Goal: Information Seeking & Learning: Learn about a topic

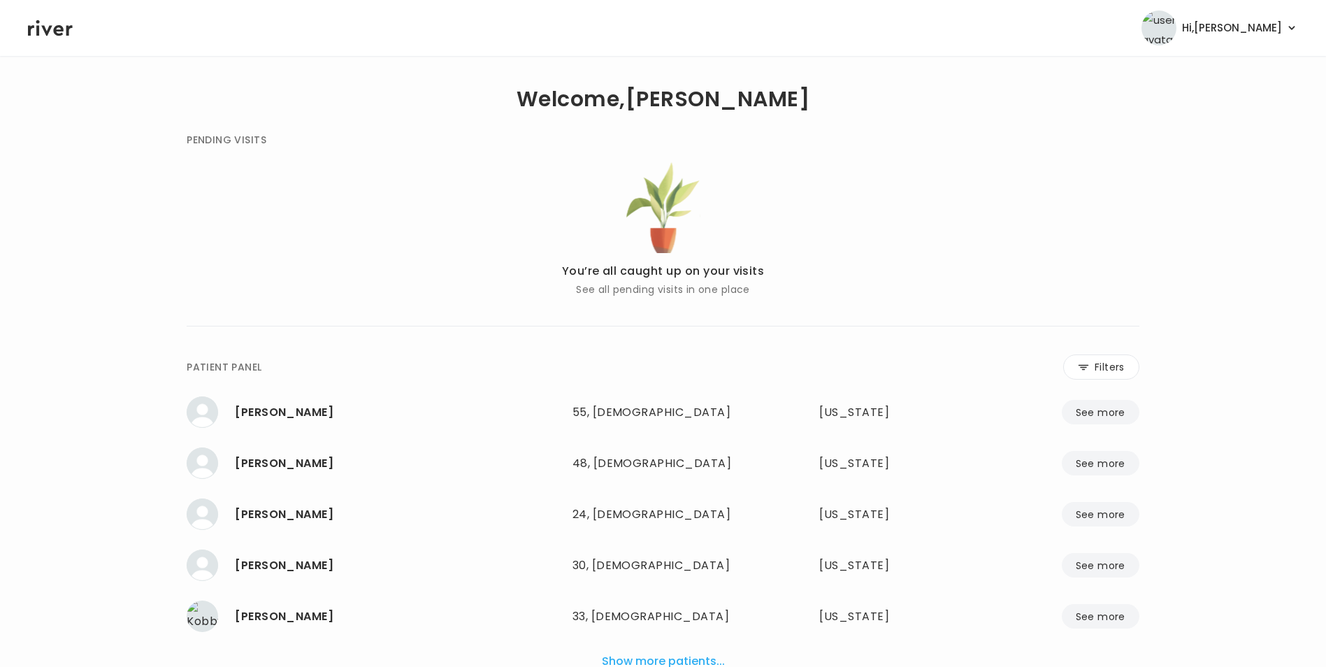
drag, startPoint x: 1111, startPoint y: 365, endPoint x: 985, endPoint y: 362, distance: 126.6
click at [1111, 365] on button "Filters" at bounding box center [1101, 366] width 76 height 25
click at [772, 361] on input "name" at bounding box center [621, 369] width 445 height 29
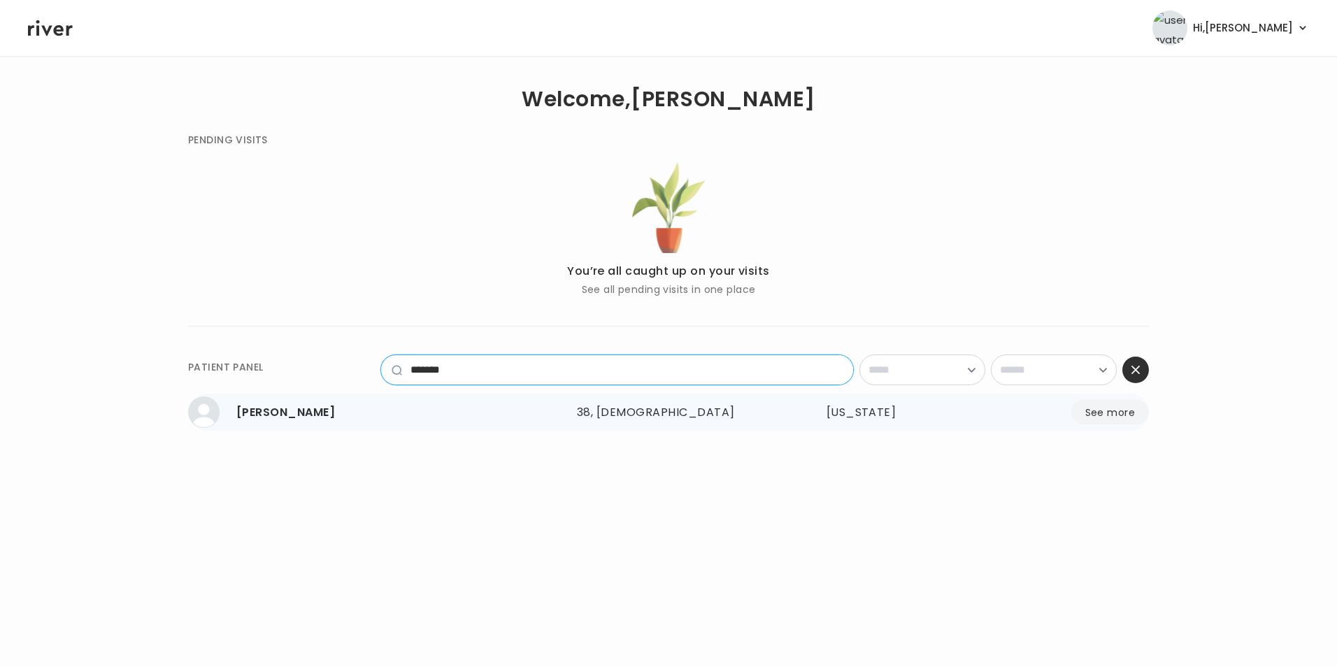
type input "*******"
click at [1110, 408] on button "See more" at bounding box center [1110, 412] width 78 height 24
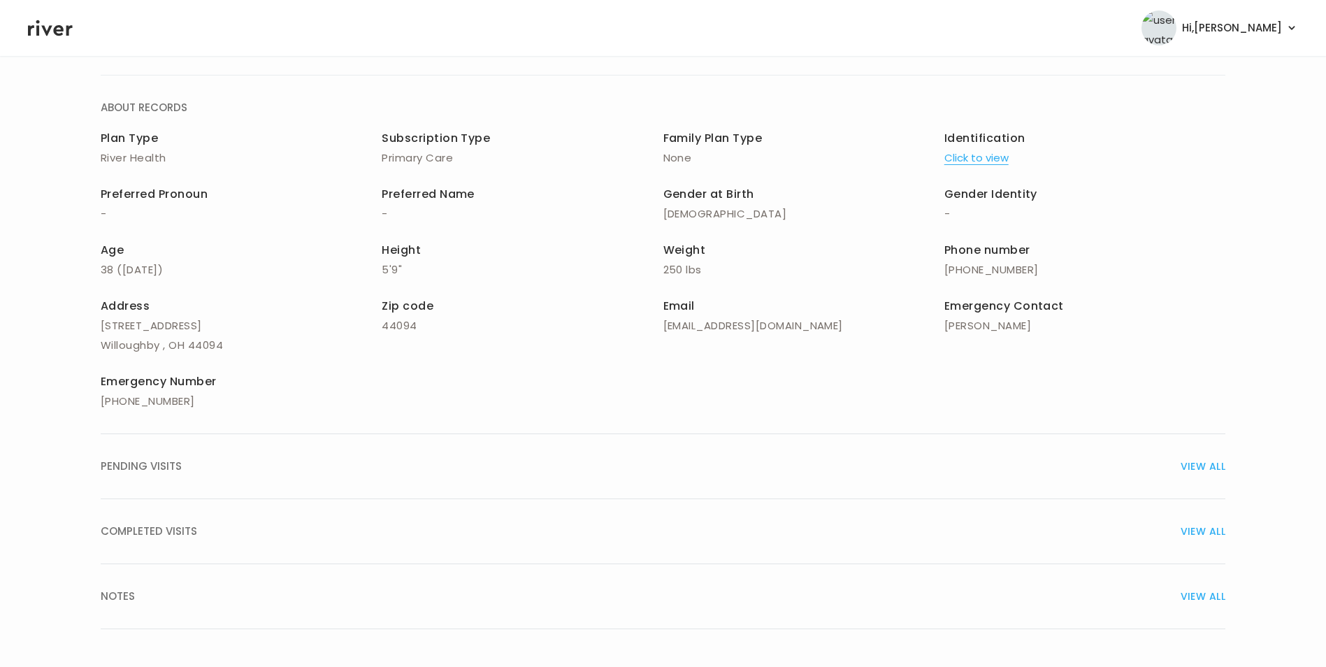
scroll to position [100, 0]
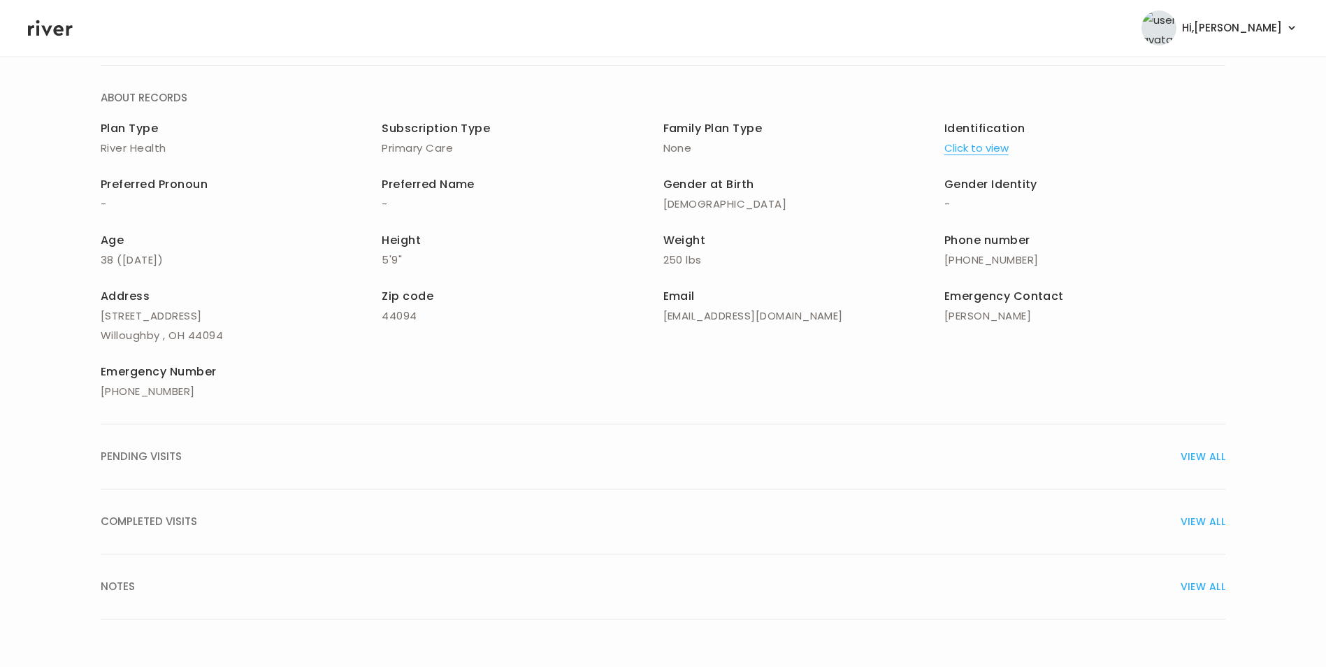
click at [1209, 457] on span "VIEW ALL" at bounding box center [1203, 457] width 45 height 20
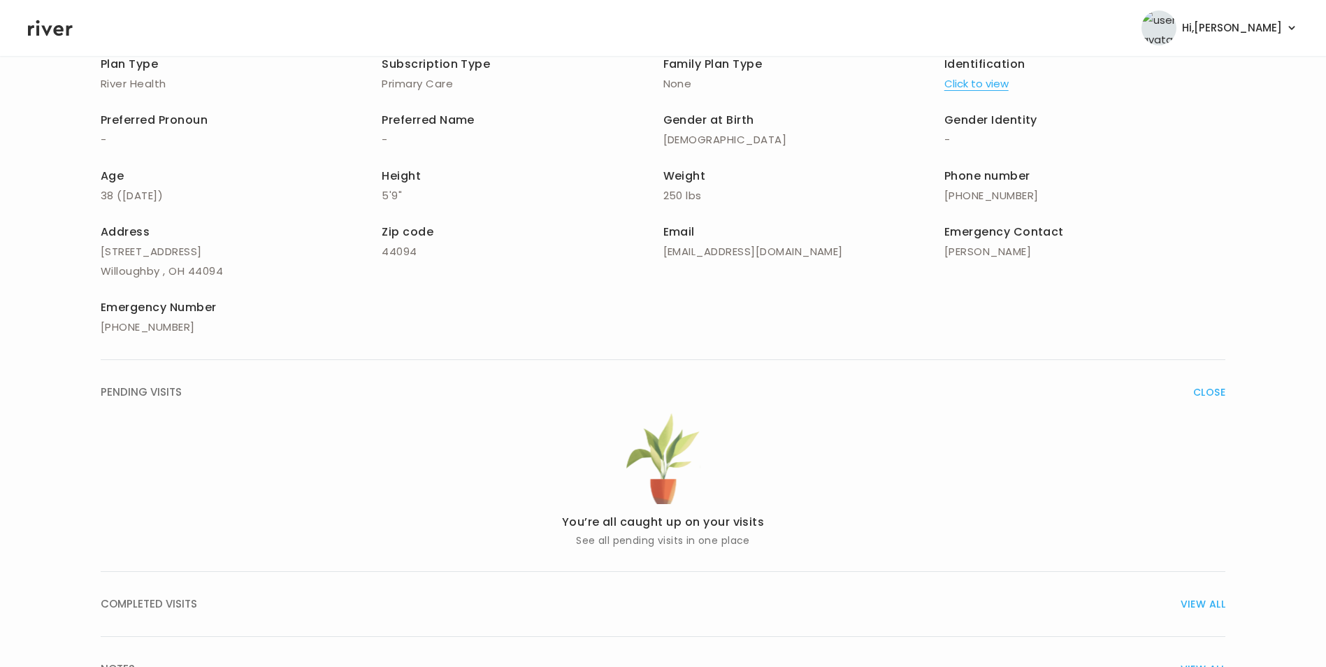
scroll to position [247, 0]
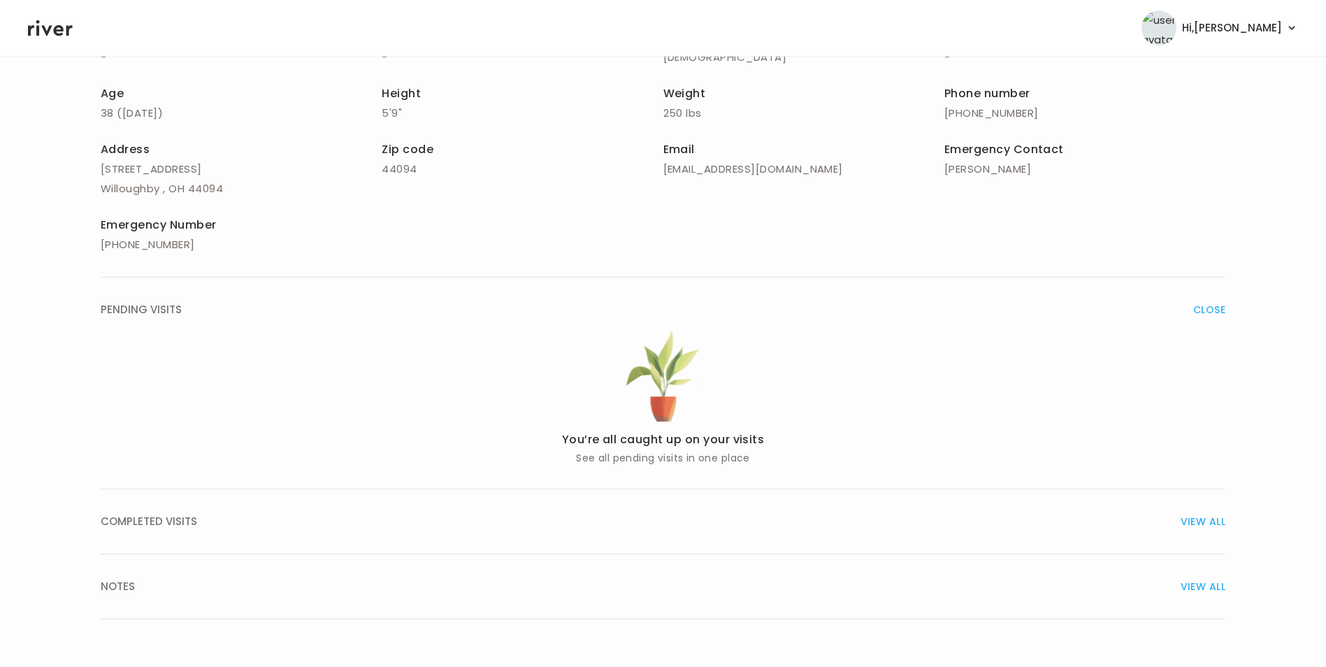
click at [1186, 516] on span "VIEW ALL" at bounding box center [1203, 522] width 45 height 20
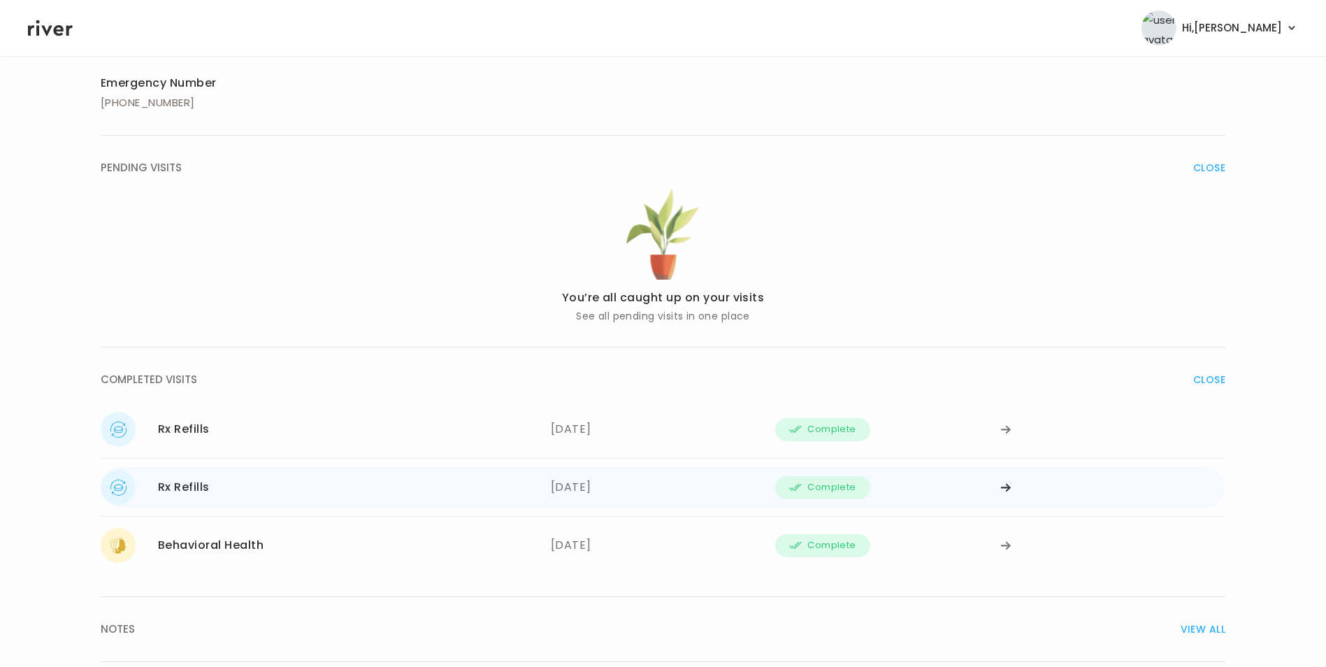
scroll to position [431, 0]
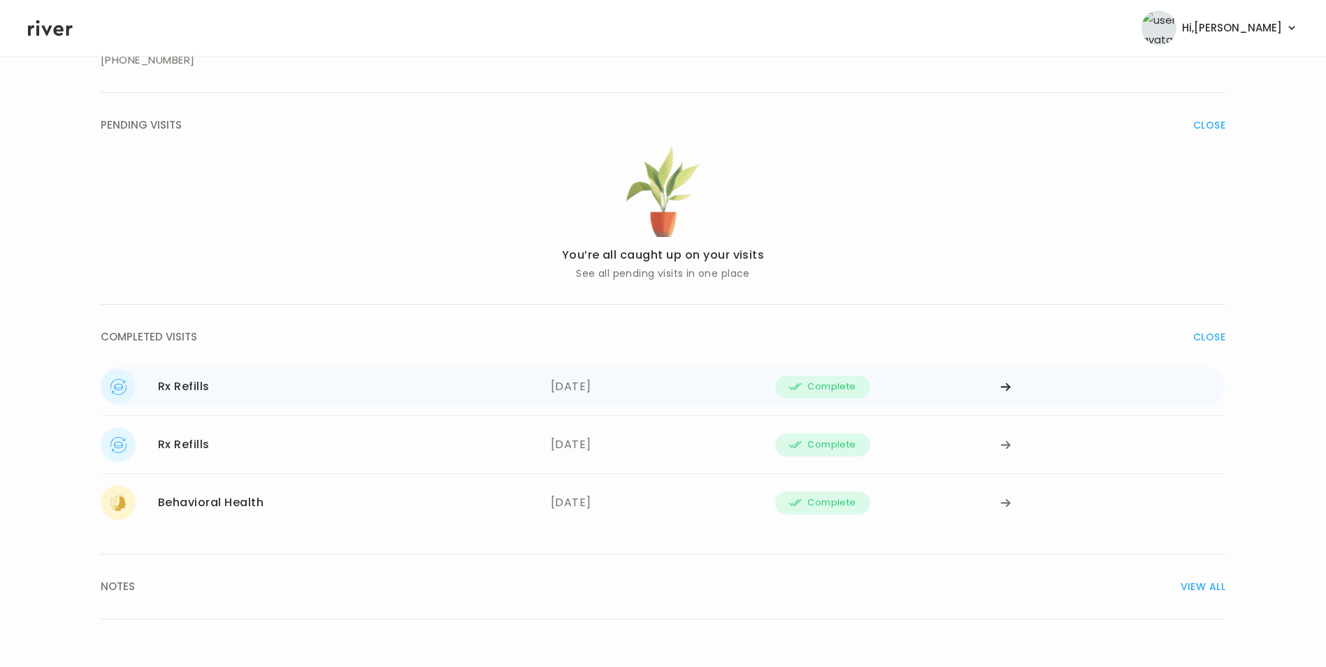
click at [1001, 391] on icon at bounding box center [1005, 387] width 11 height 10
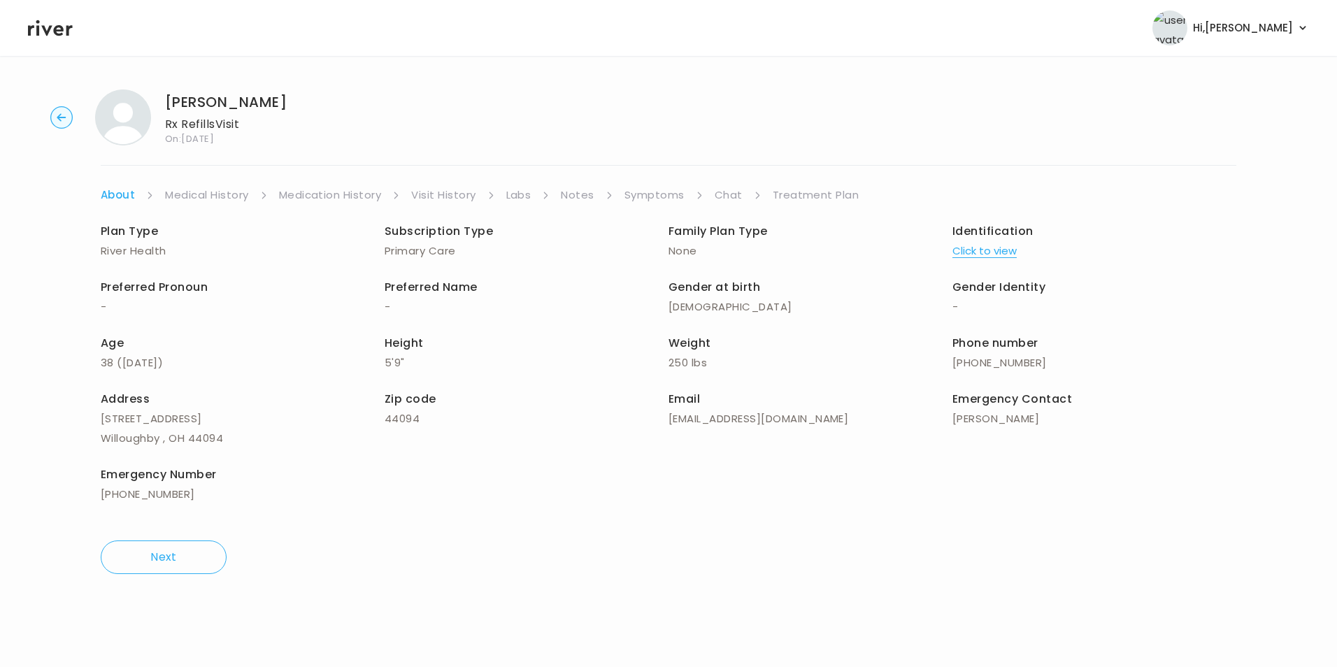
click at [663, 193] on link "Symptoms" at bounding box center [654, 195] width 60 height 20
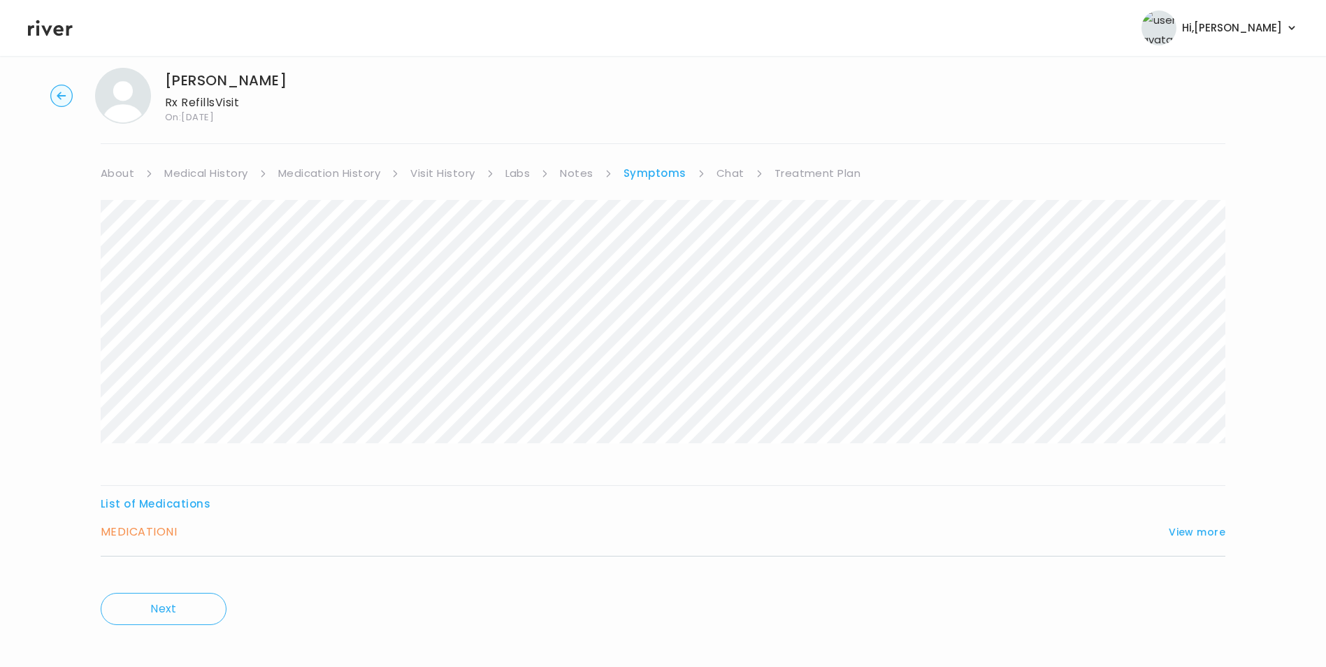
scroll to position [33, 0]
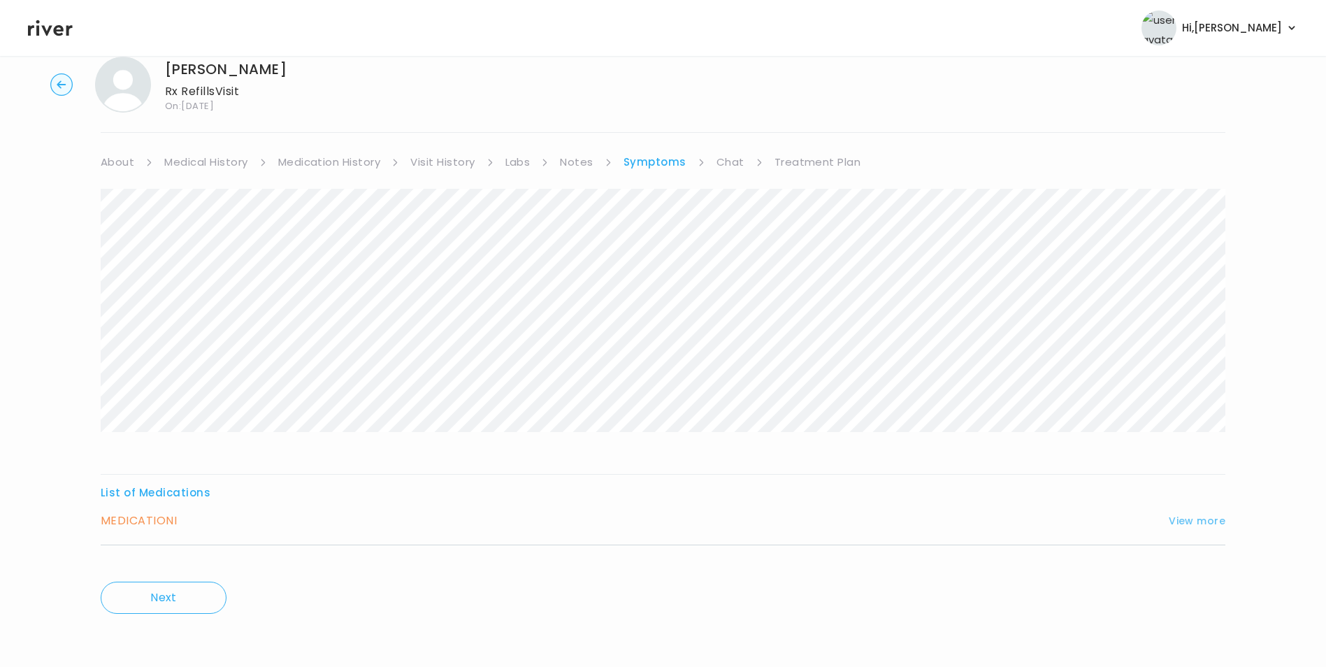
click at [1196, 520] on button "View more" at bounding box center [1197, 520] width 57 height 17
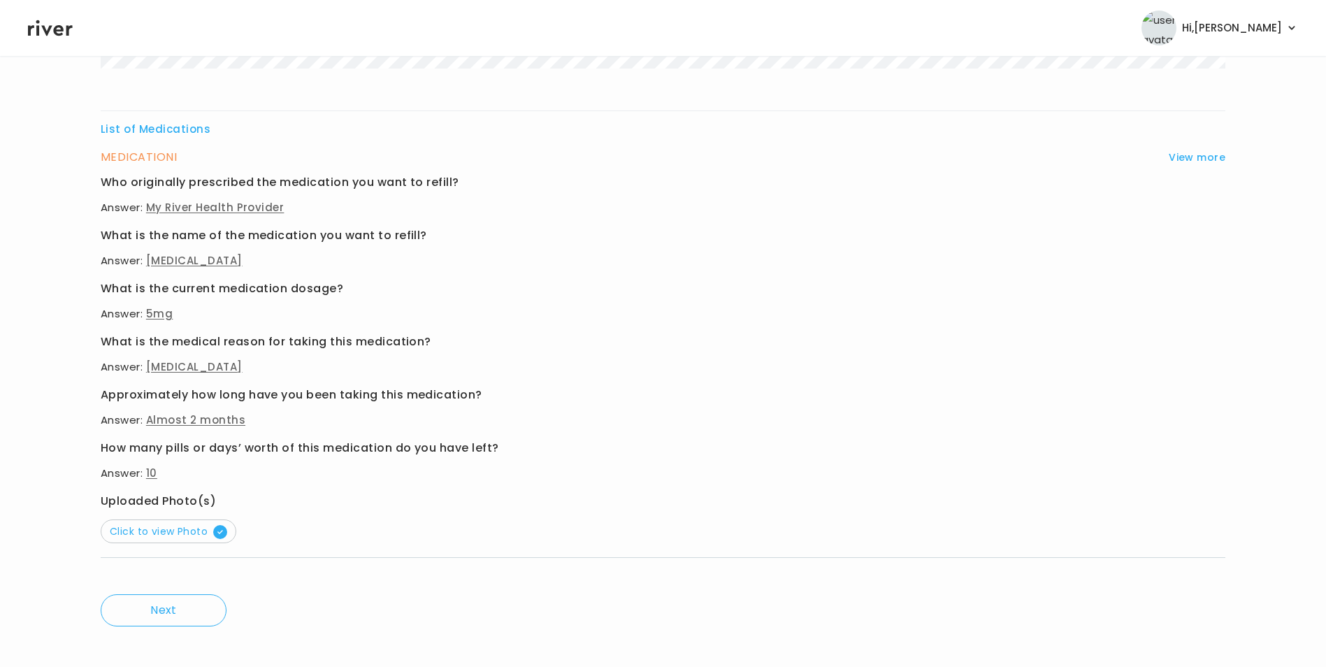
scroll to position [409, 0]
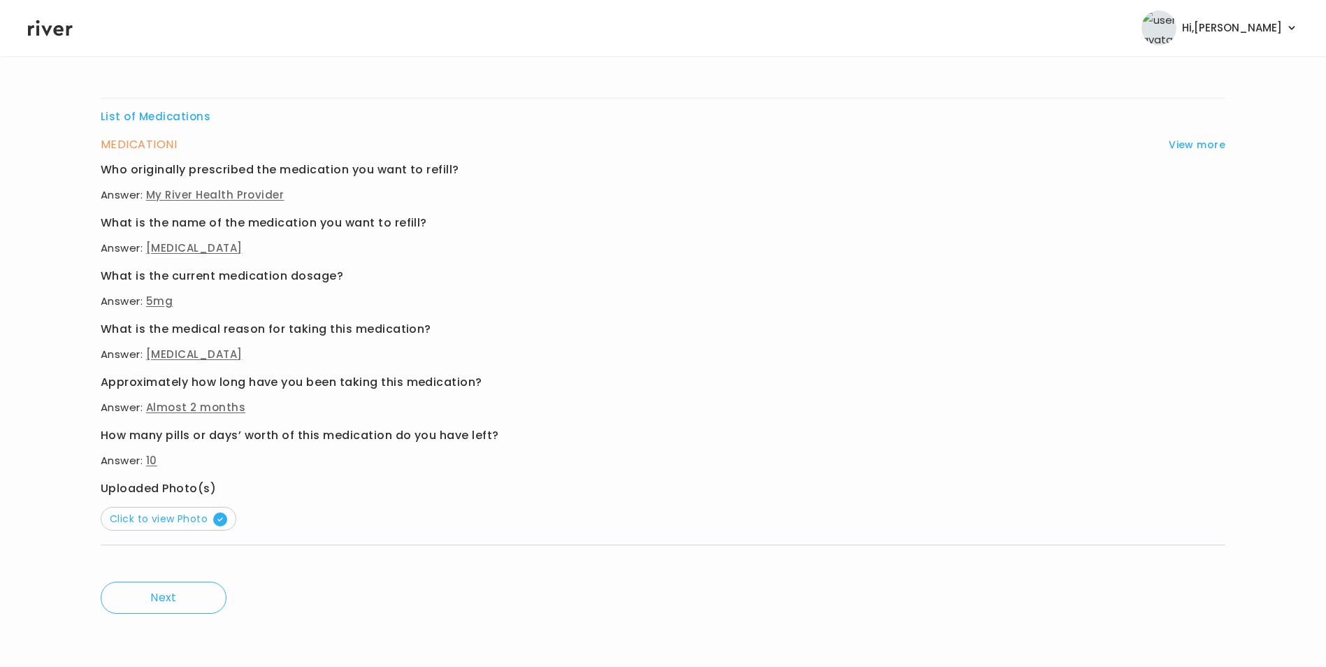
click at [172, 510] on button "Click to view Photo" at bounding box center [169, 519] width 136 height 24
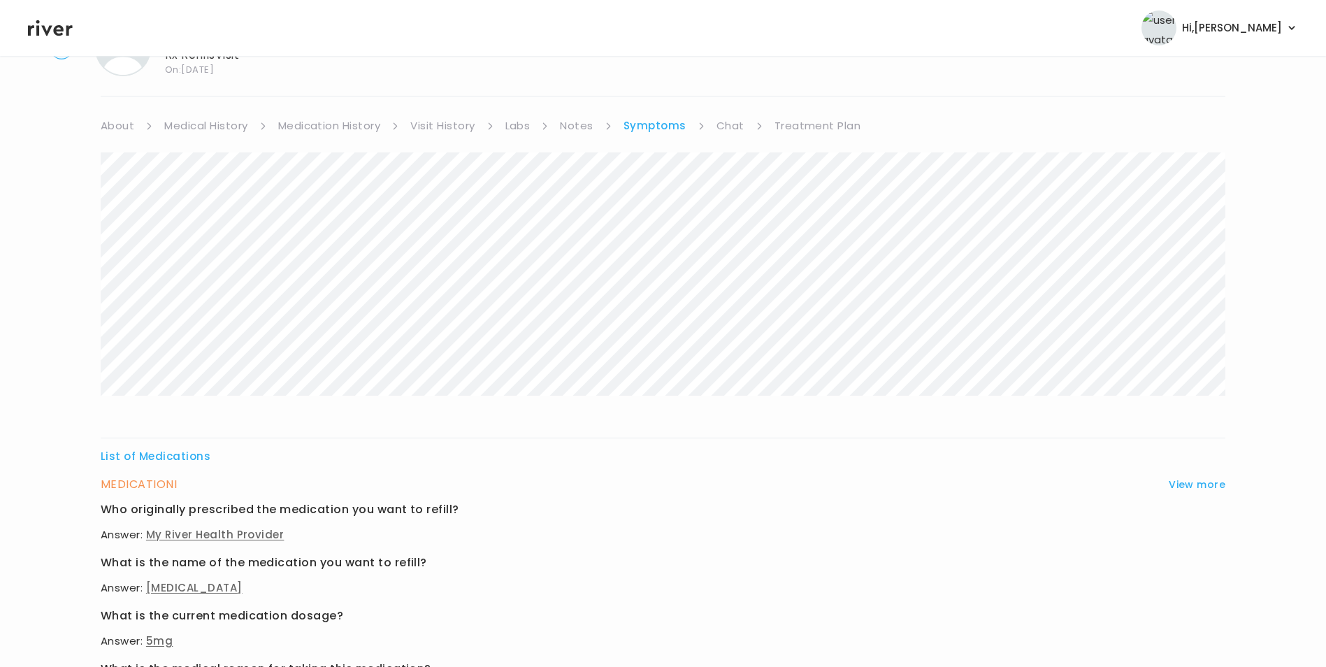
scroll to position [0, 0]
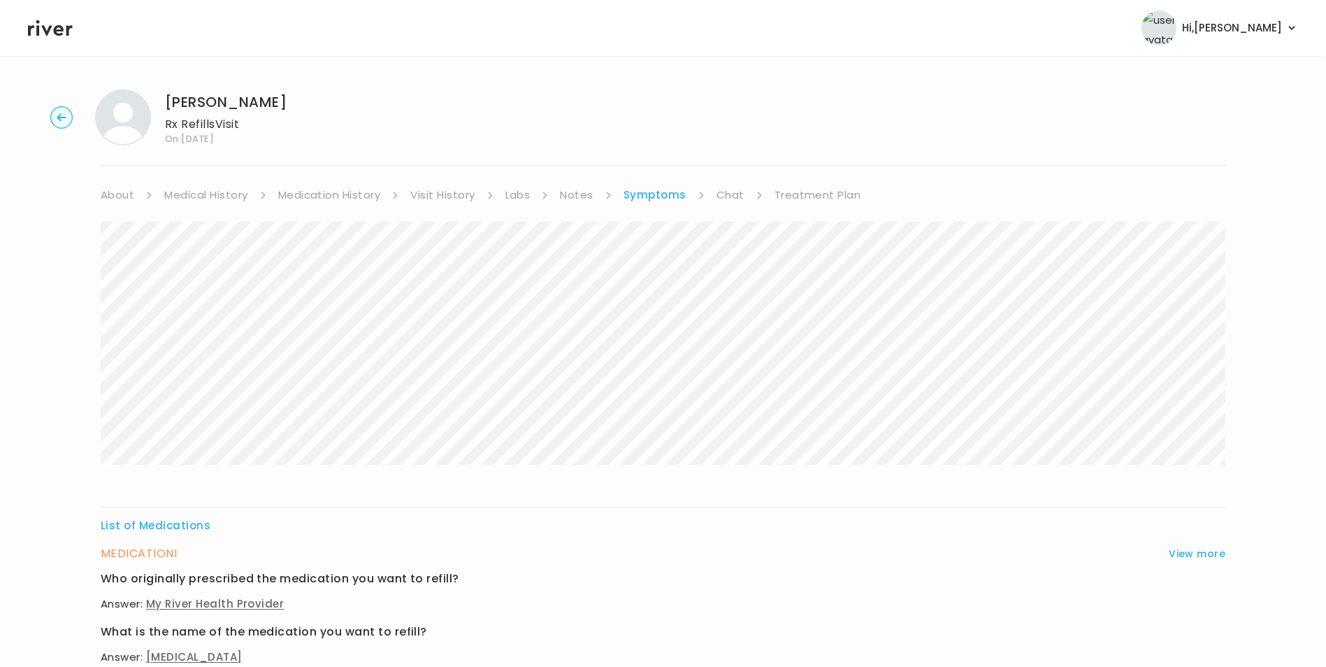
click at [63, 113] on circle "button" at bounding box center [62, 118] width 22 height 22
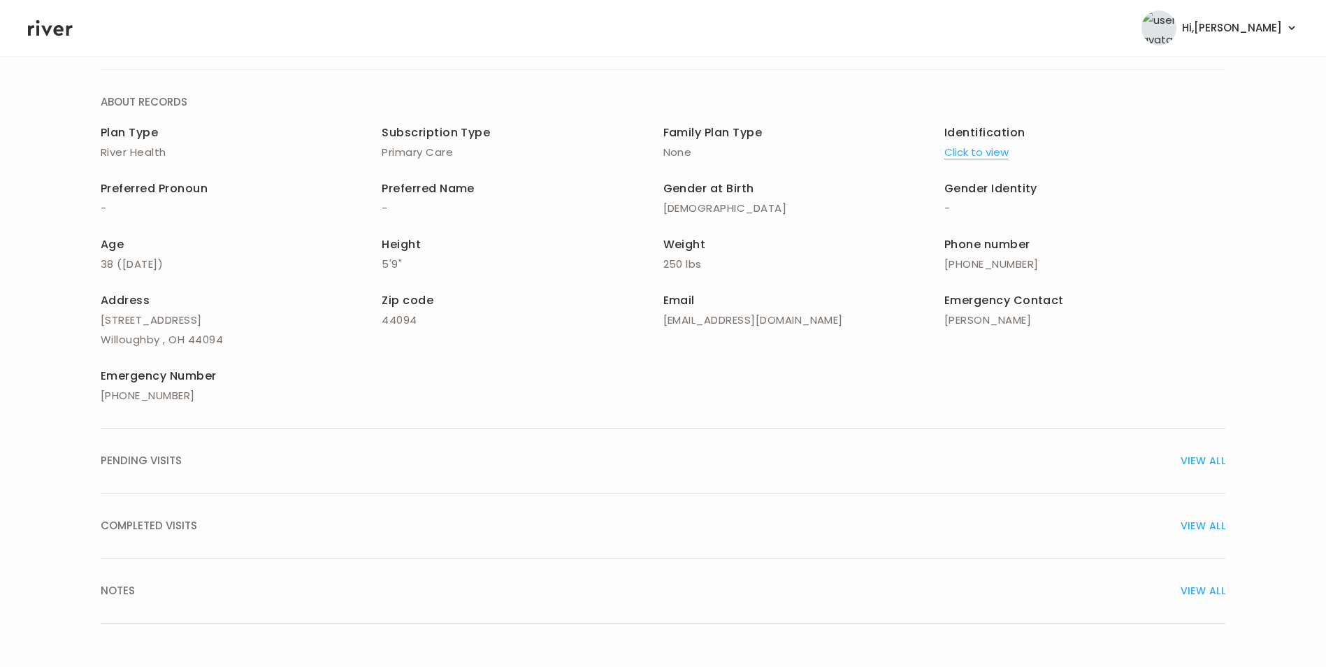
scroll to position [100, 0]
click at [1197, 521] on span "VIEW ALL" at bounding box center [1203, 522] width 45 height 20
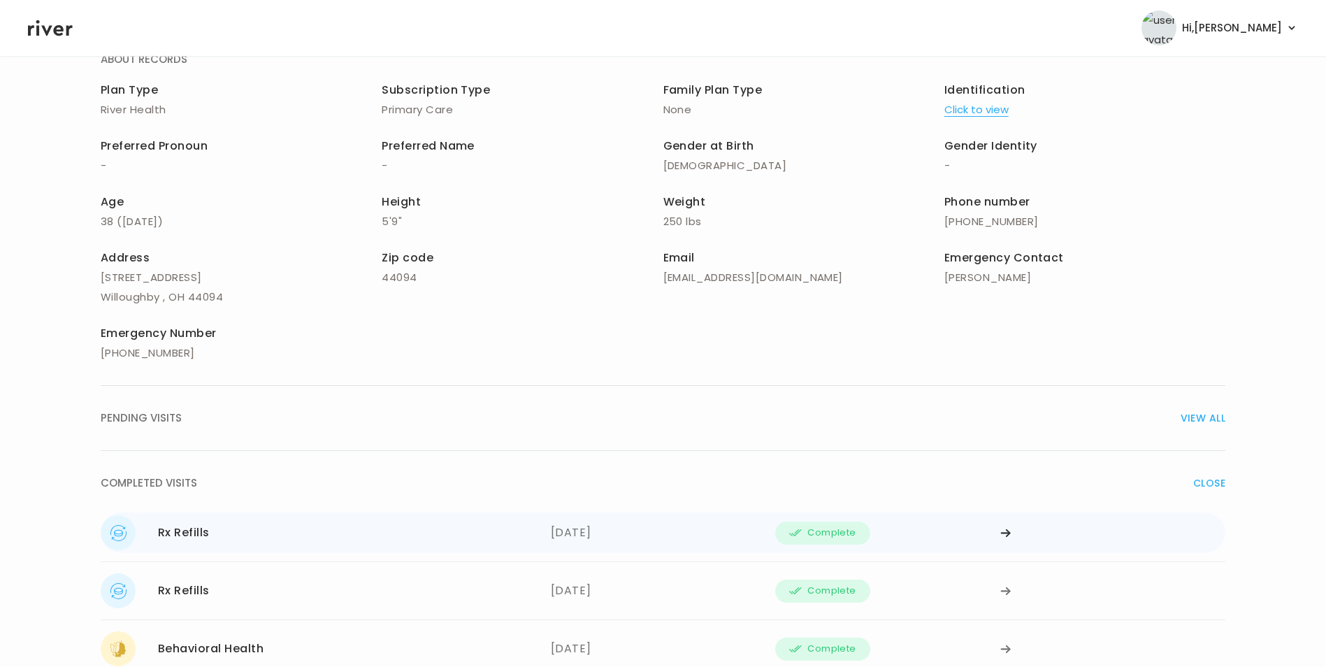
scroll to position [170, 0]
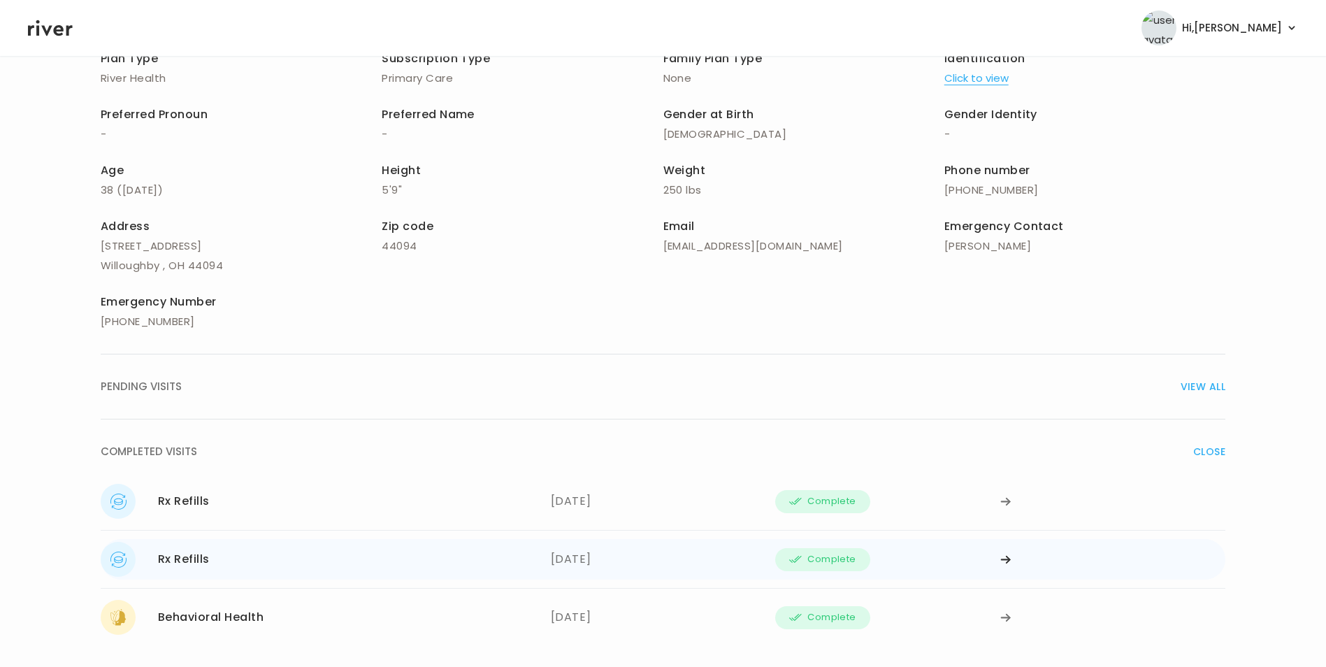
click at [1007, 507] on icon at bounding box center [1005, 501] width 11 height 10
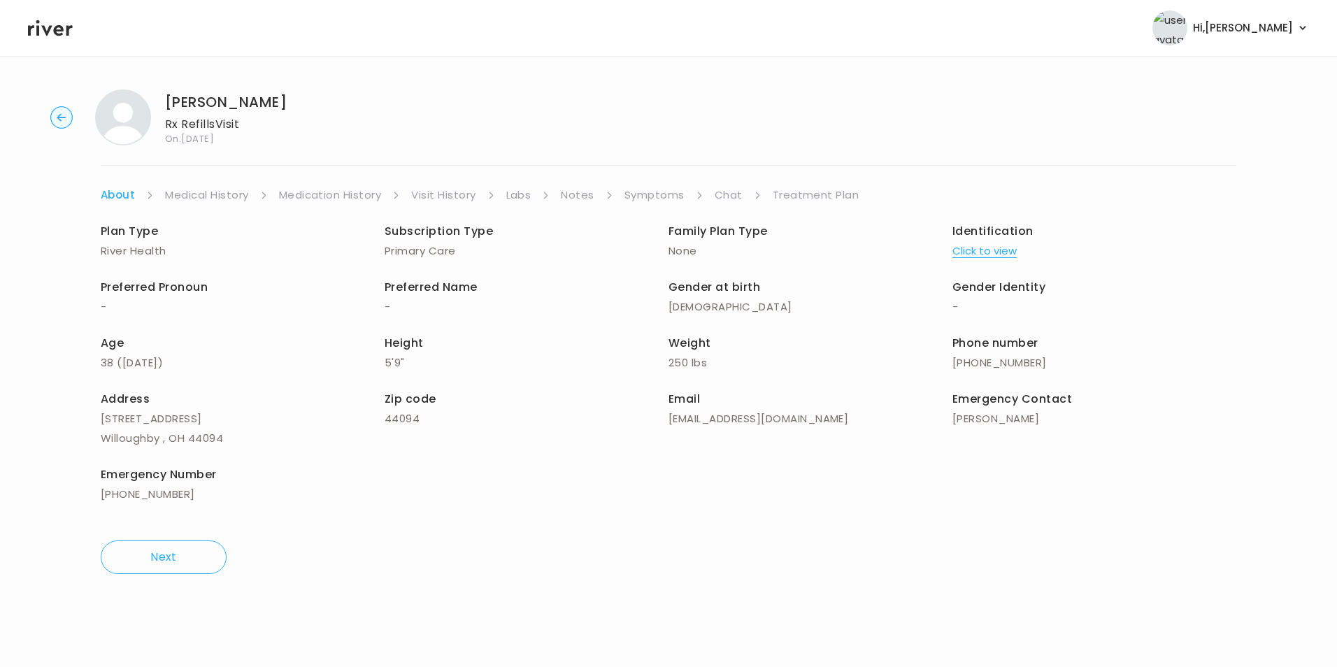
click at [670, 193] on link "Symptoms" at bounding box center [654, 195] width 60 height 20
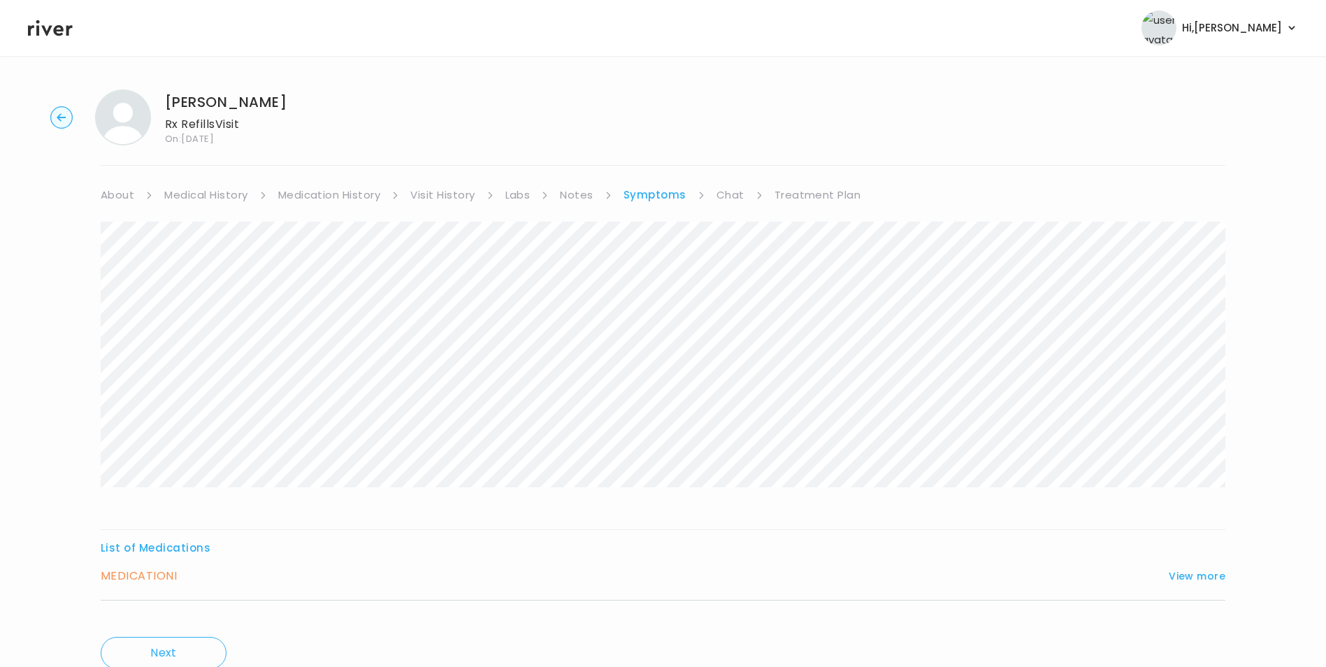
scroll to position [55, 0]
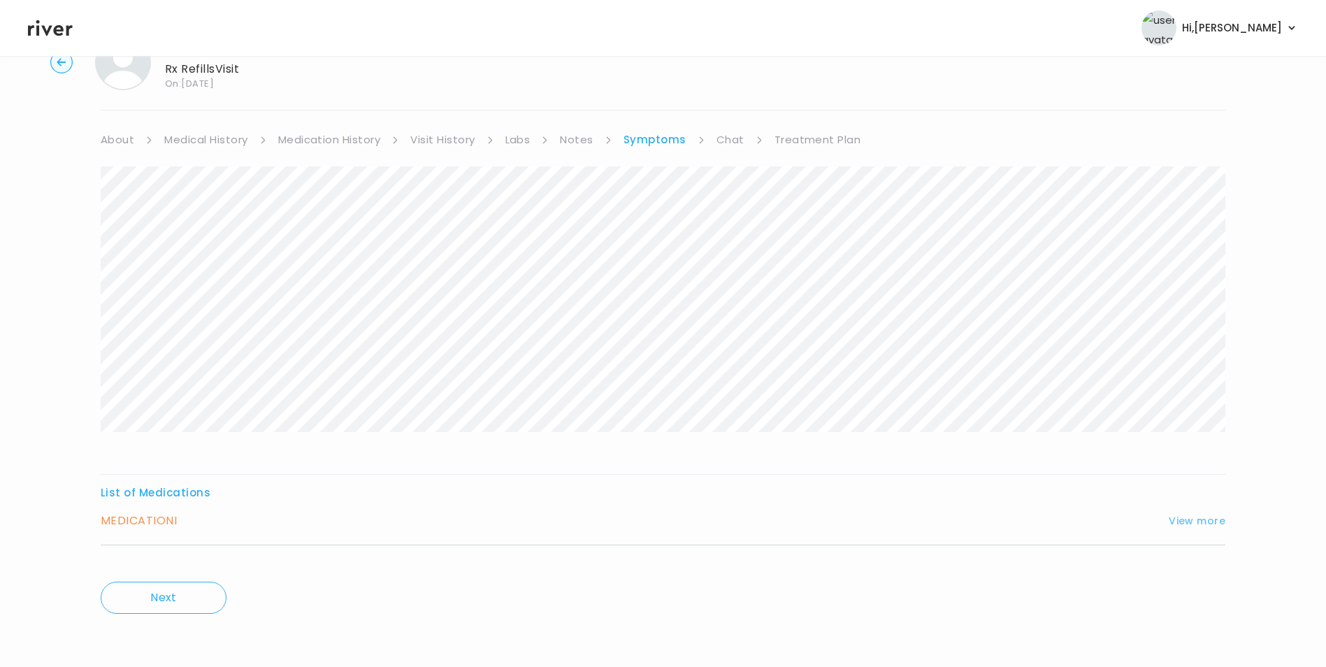
click at [1200, 517] on button "View more" at bounding box center [1197, 520] width 57 height 17
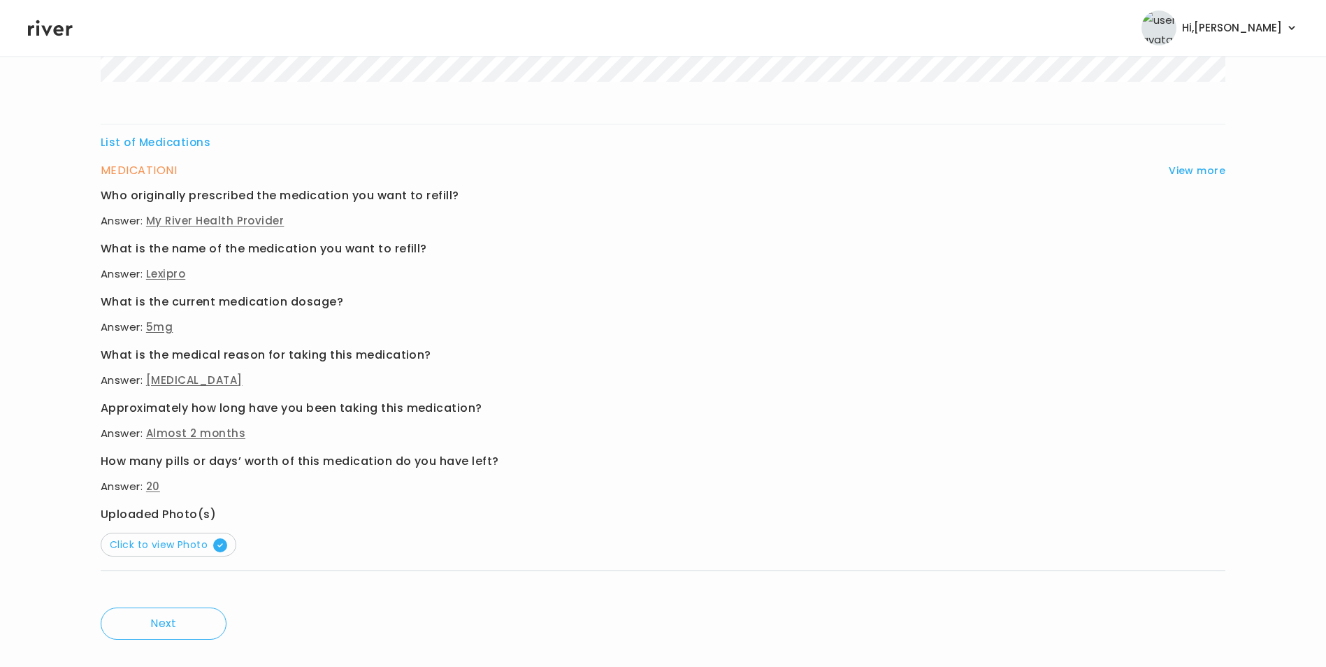
scroll to position [431, 0]
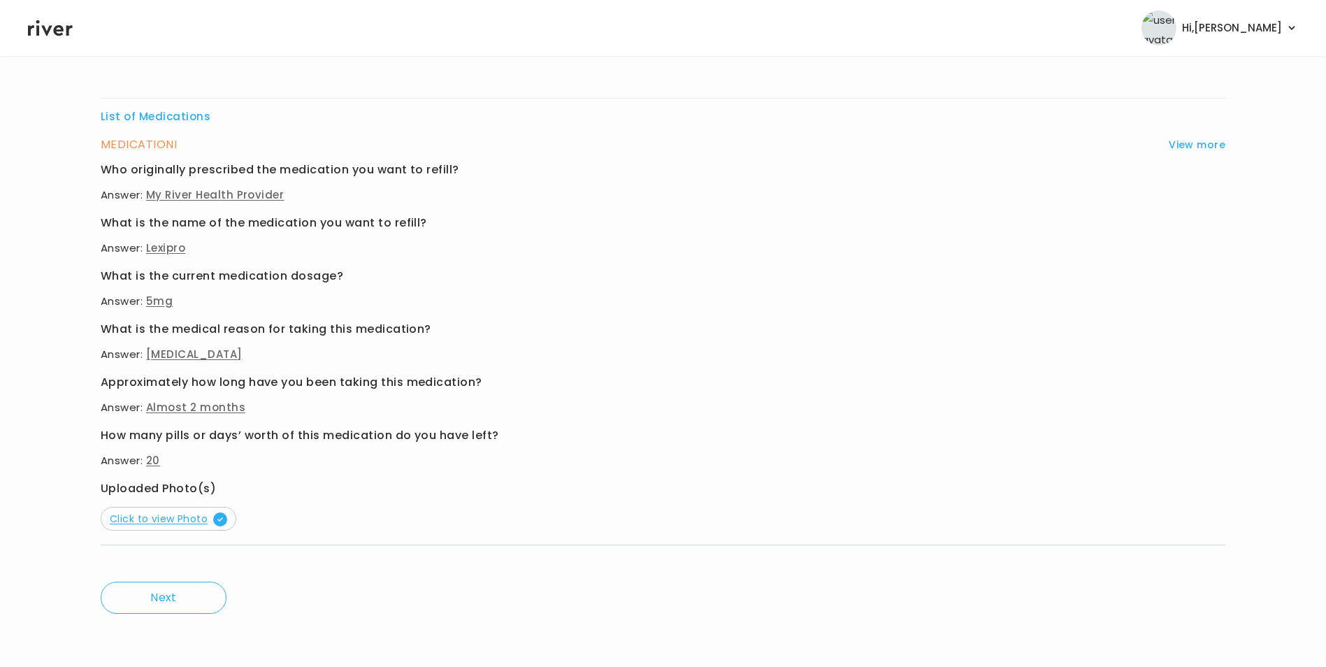
click at [159, 519] on span "Click to view Photo" at bounding box center [168, 519] width 117 height 14
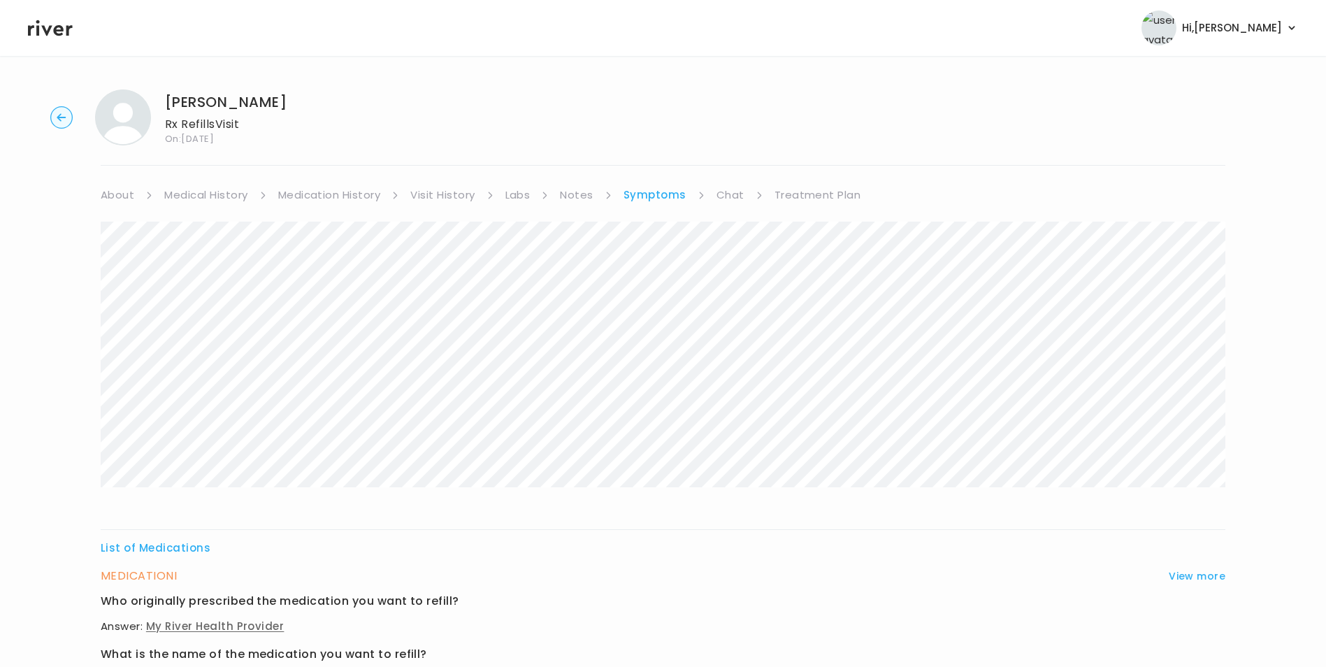
click at [352, 186] on link "Medication History" at bounding box center [329, 195] width 103 height 20
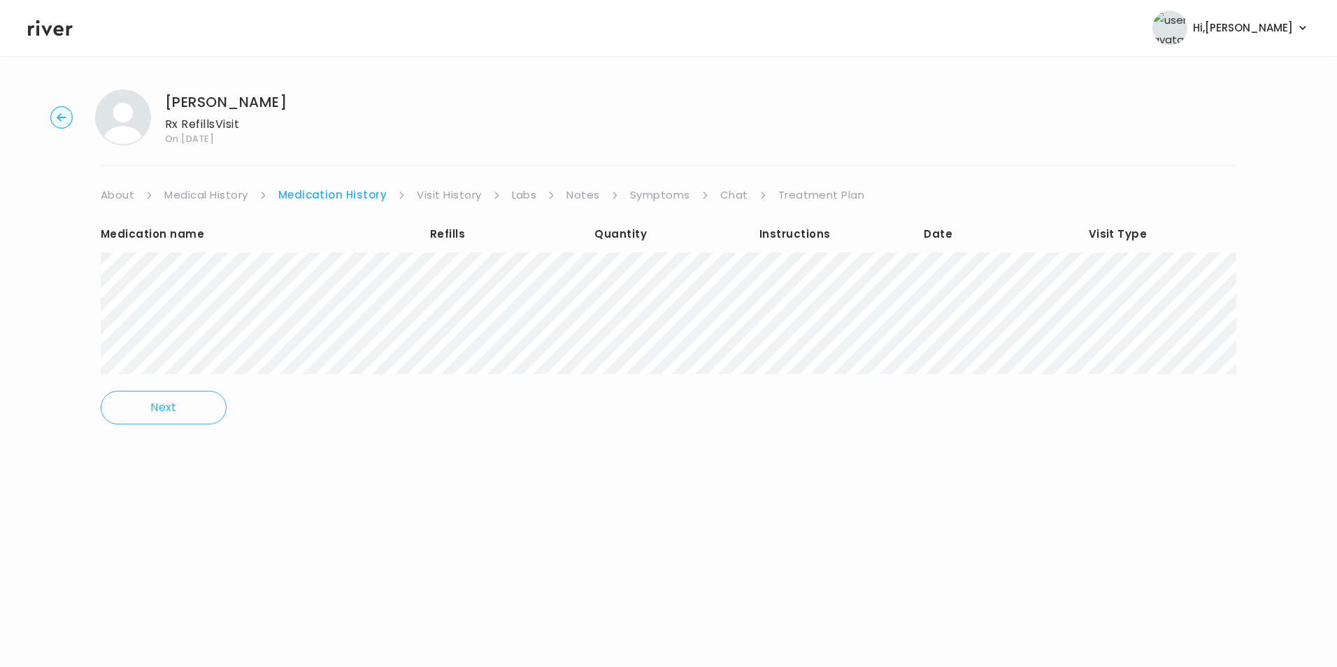
click at [67, 114] on circle "button" at bounding box center [62, 118] width 22 height 22
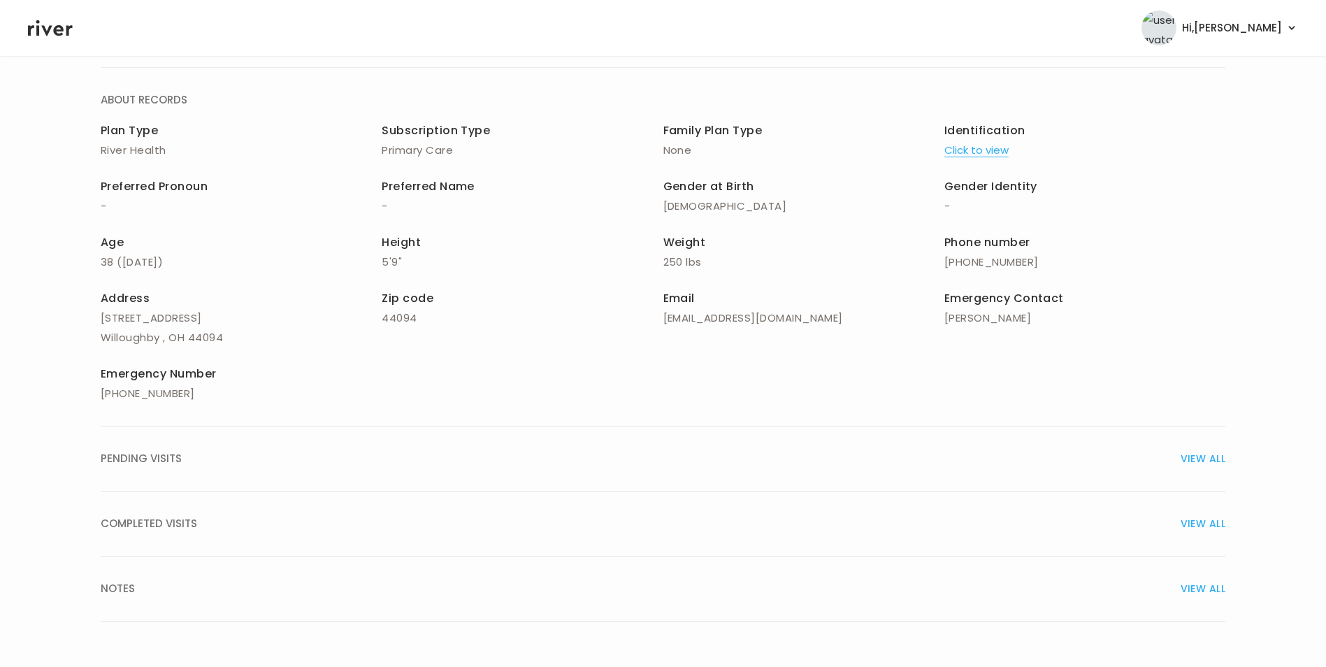
scroll to position [100, 0]
click at [1179, 517] on div "COMPLETED VISITS VIEW ALL" at bounding box center [663, 522] width 1125 height 20
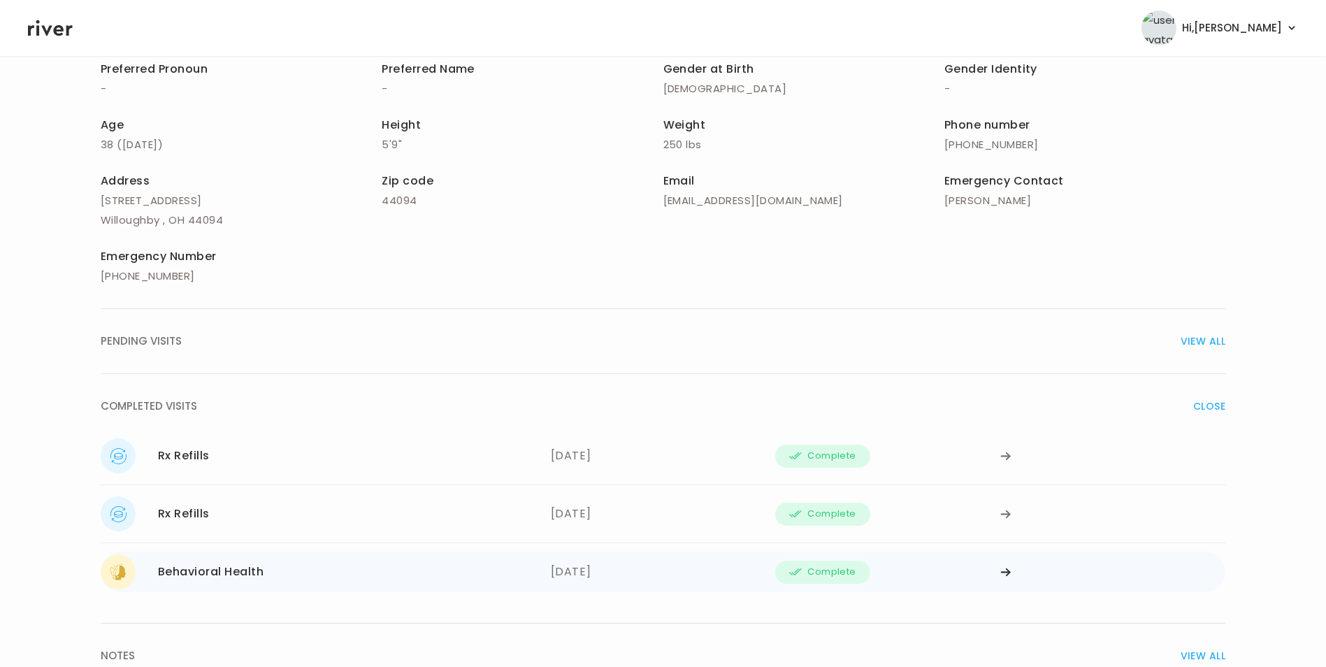
scroll to position [240, 0]
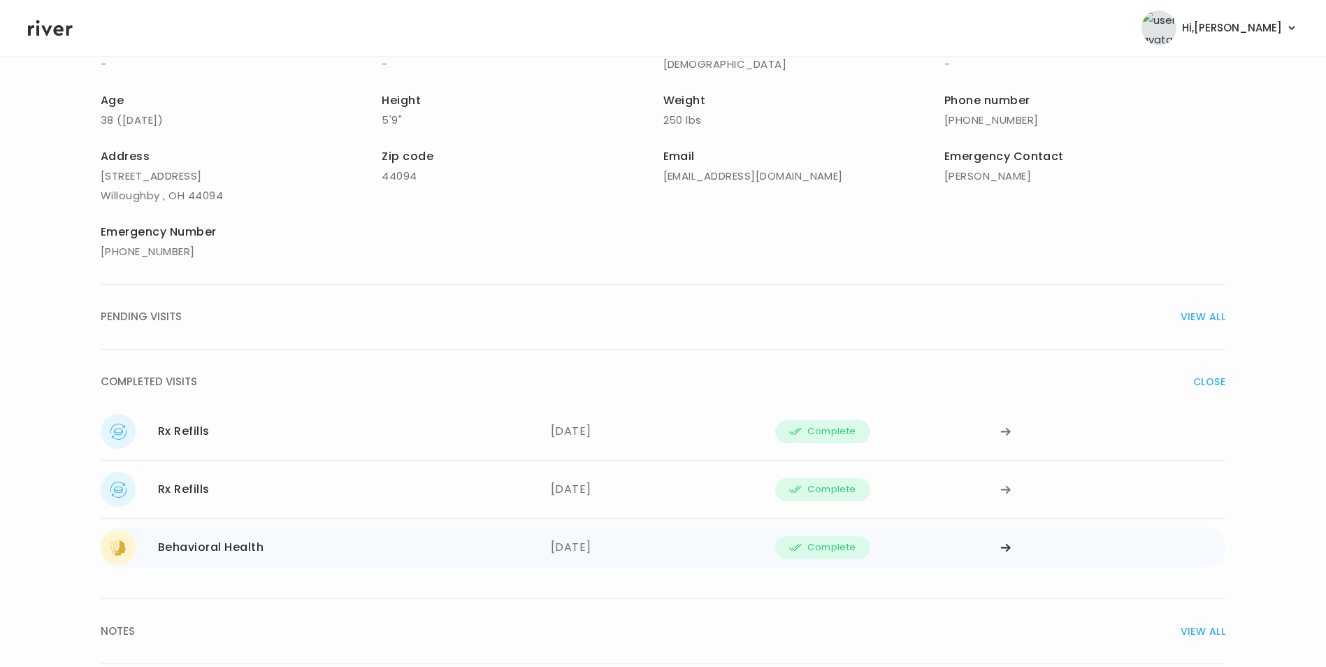
click at [1003, 437] on icon at bounding box center [1005, 431] width 11 height 10
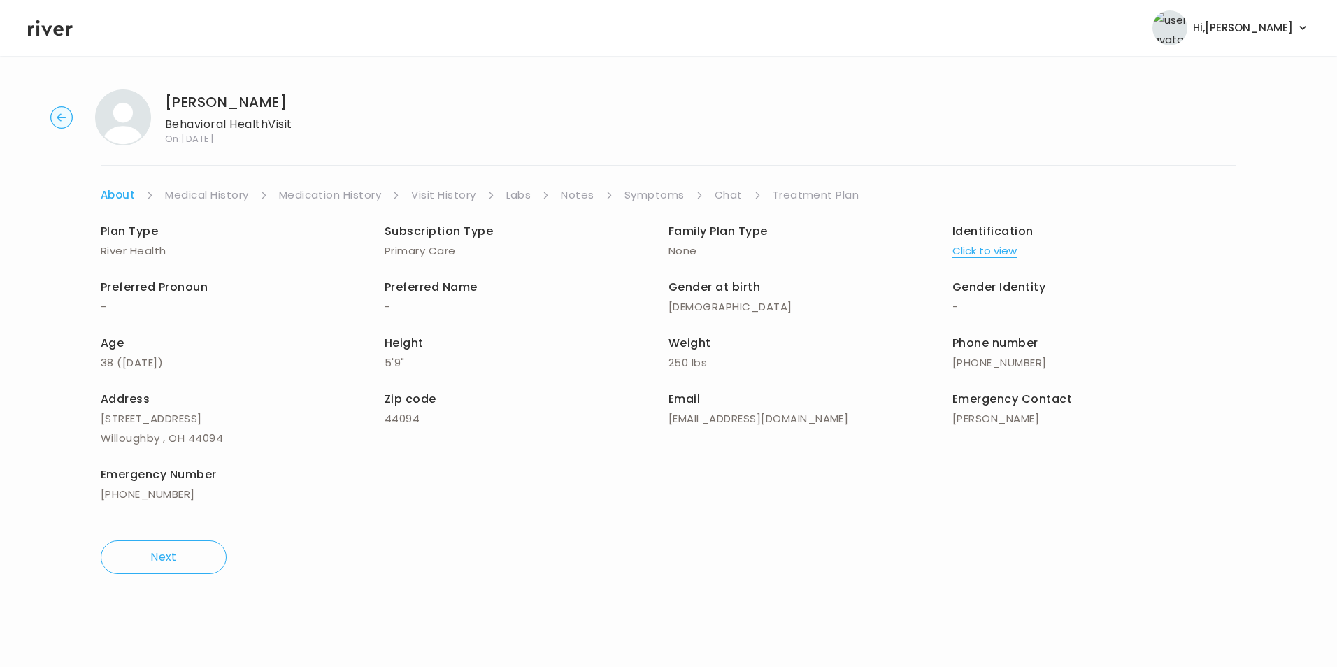
click at [647, 192] on link "Symptoms" at bounding box center [654, 195] width 60 height 20
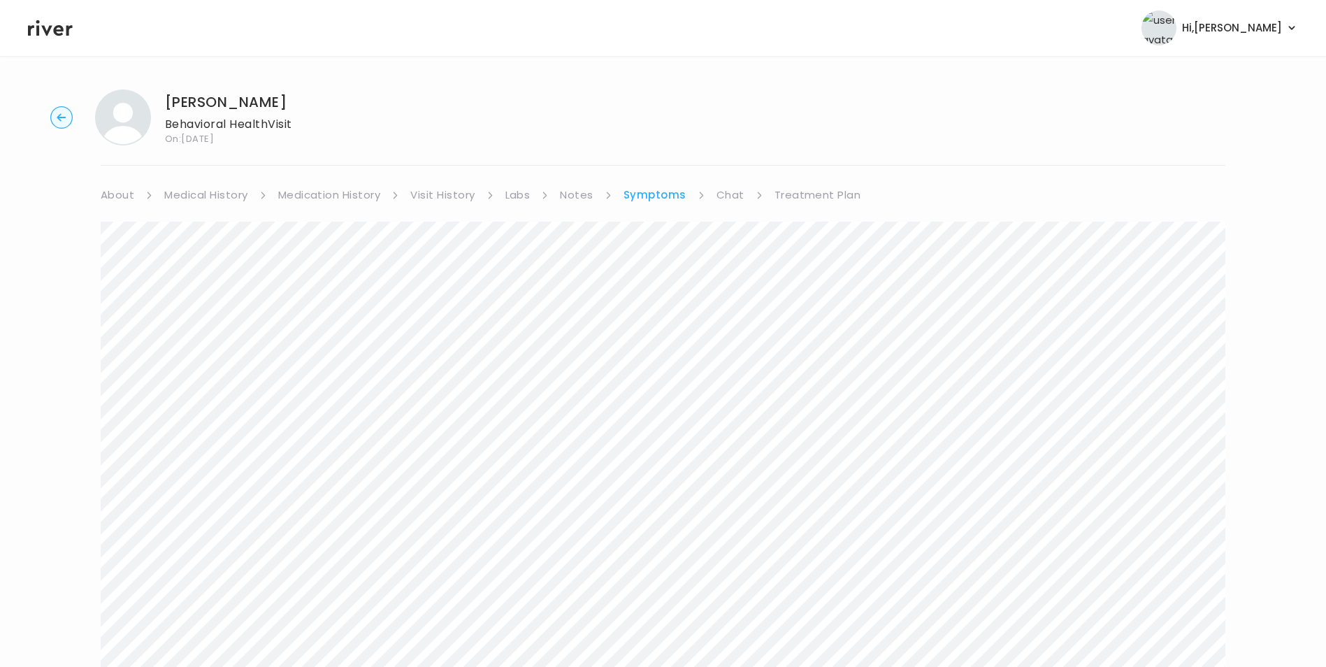
click at [720, 190] on link "Chat" at bounding box center [731, 195] width 28 height 20
click at [823, 180] on link "Treatment Plan" at bounding box center [816, 182] width 87 height 20
click at [60, 35] on icon at bounding box center [50, 28] width 45 height 16
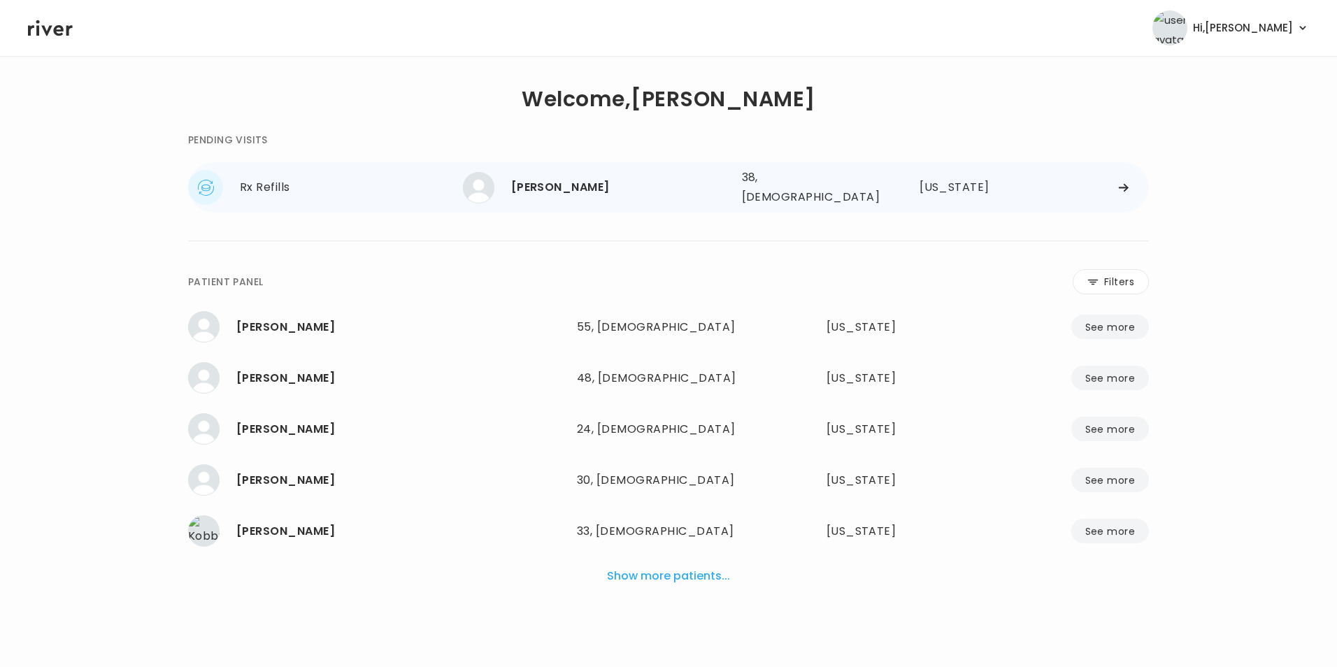
click at [1121, 184] on icon at bounding box center [1123, 188] width 9 height 8
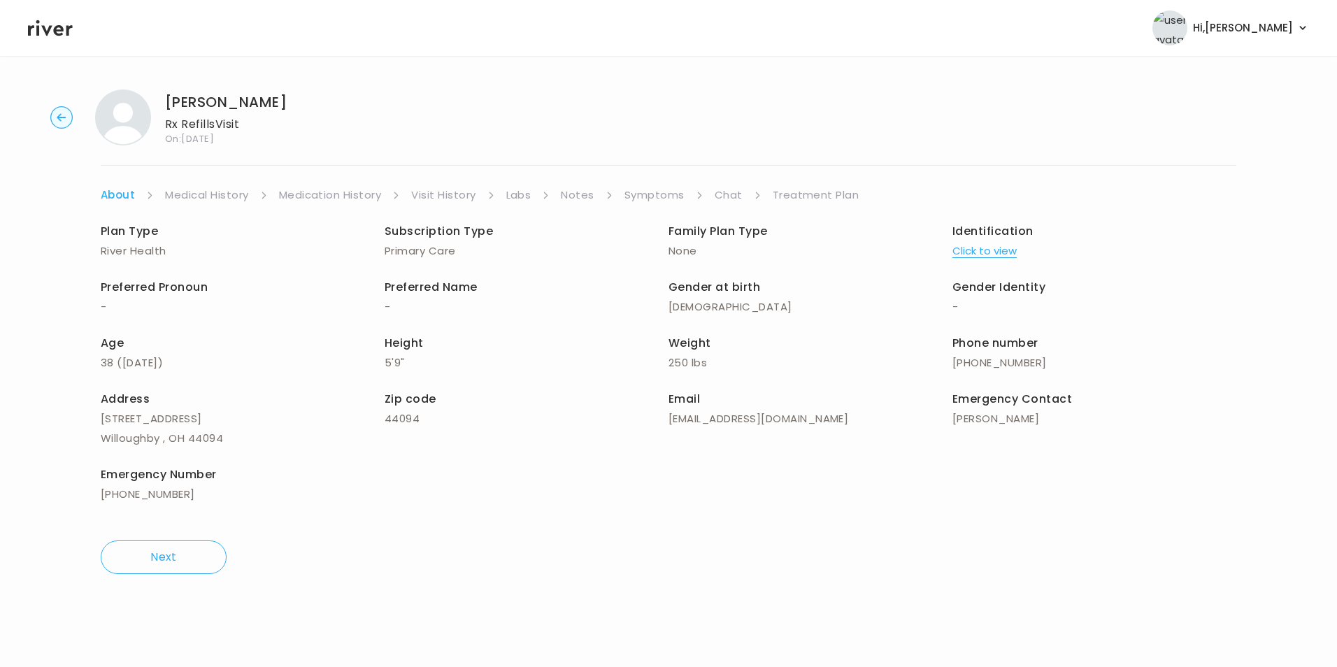
click at [649, 192] on link "Symptoms" at bounding box center [654, 195] width 60 height 20
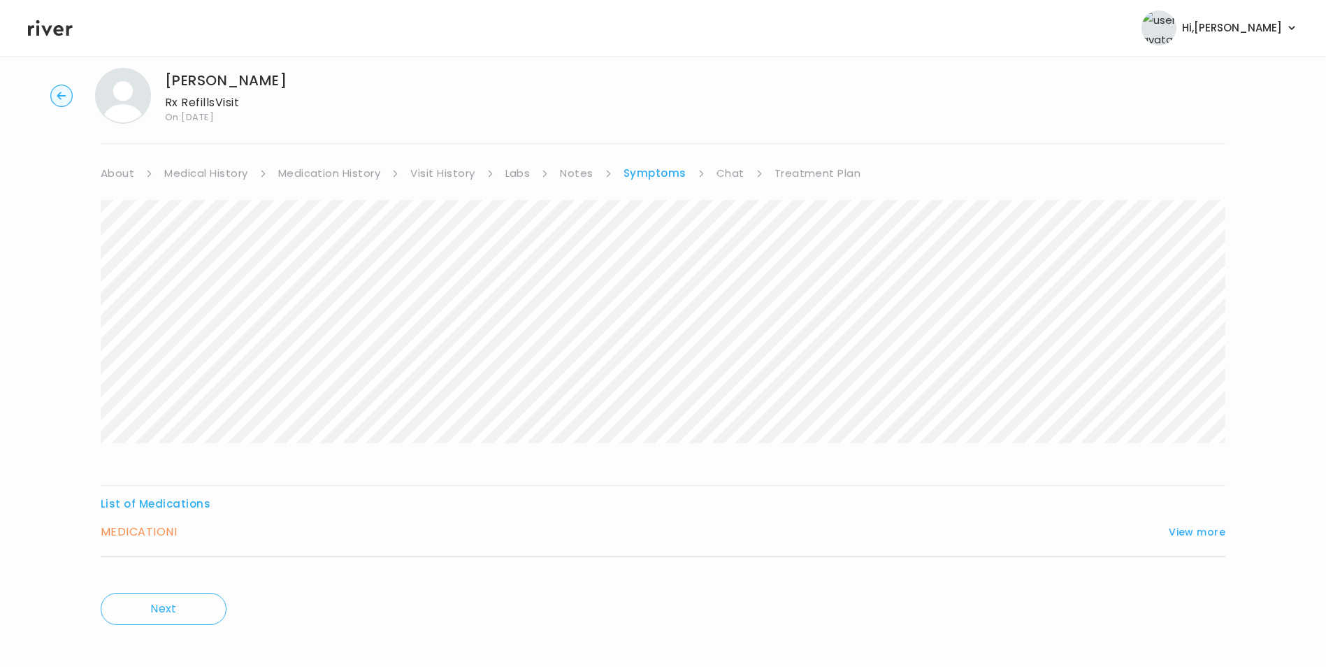
scroll to position [33, 0]
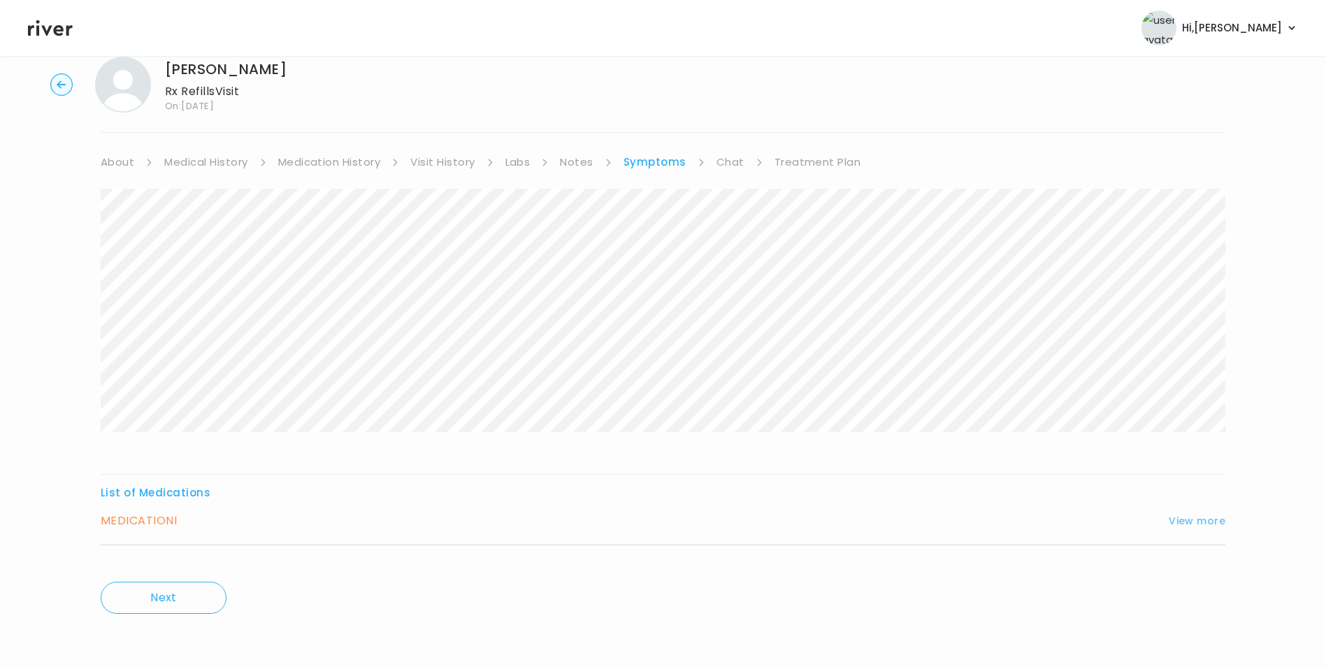
click at [1212, 519] on button "View more" at bounding box center [1197, 520] width 57 height 17
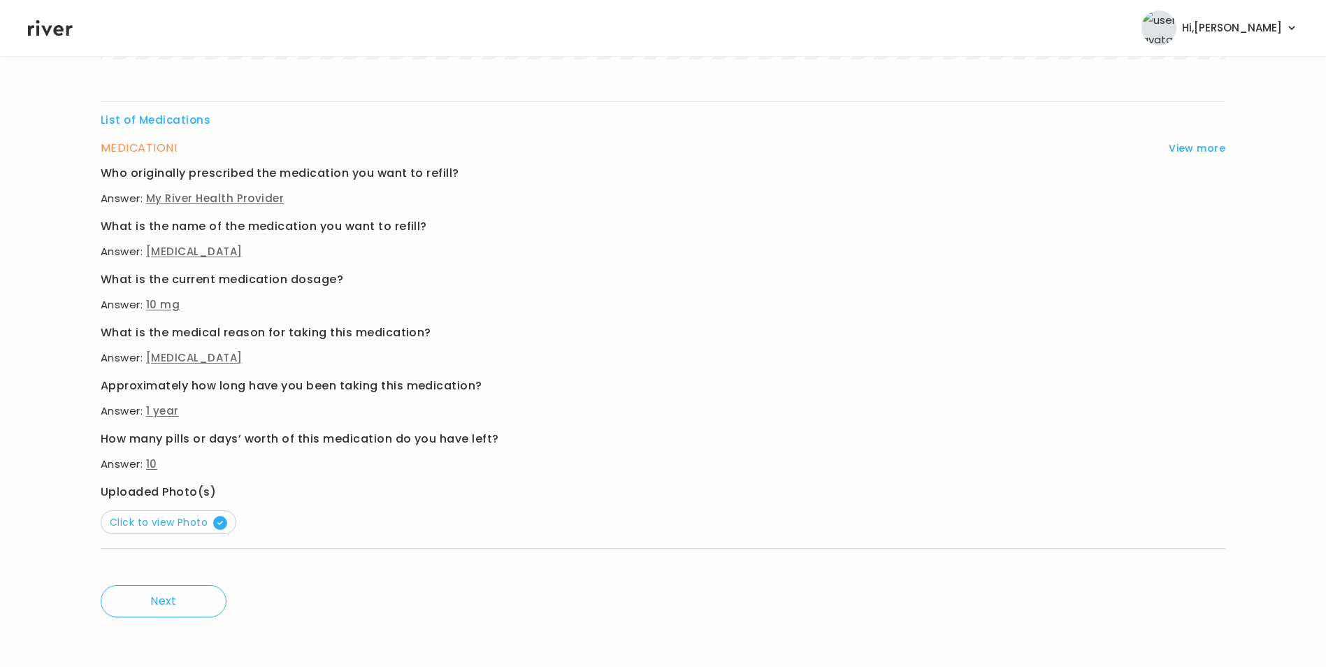
scroll to position [409, 0]
click at [157, 515] on span "Click to view Photo" at bounding box center [168, 519] width 117 height 14
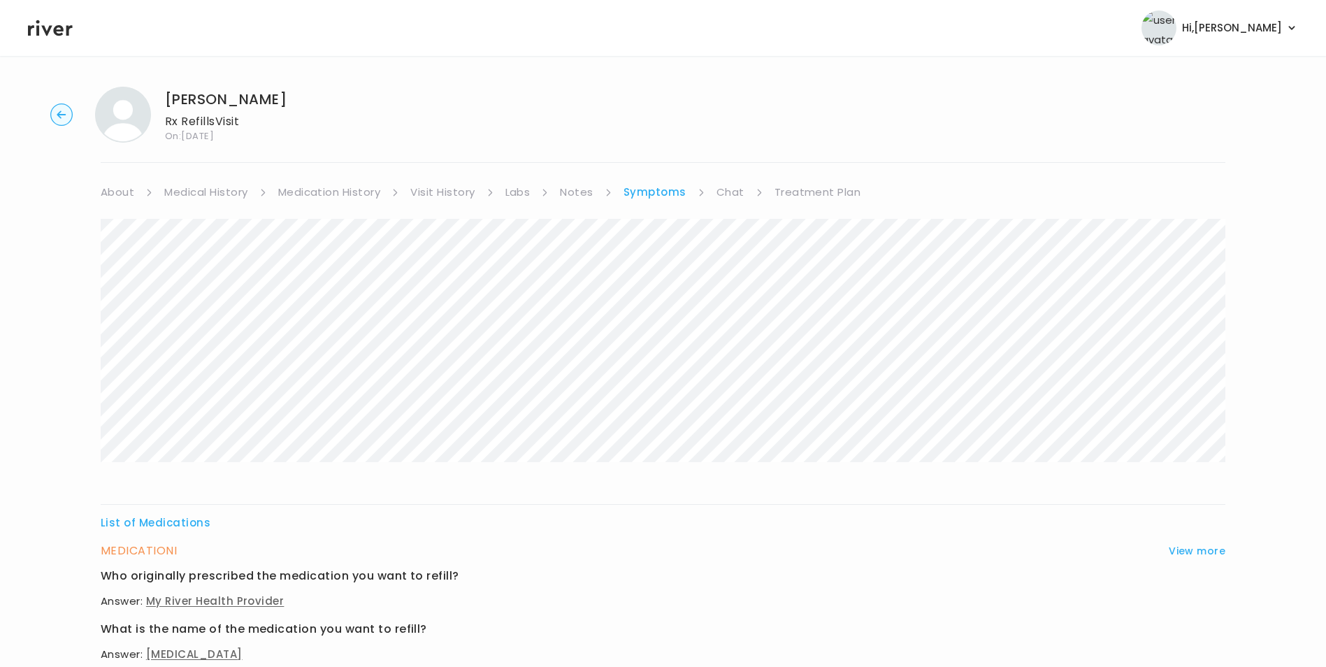
scroll to position [0, 0]
click at [59, 20] on icon at bounding box center [50, 27] width 45 height 21
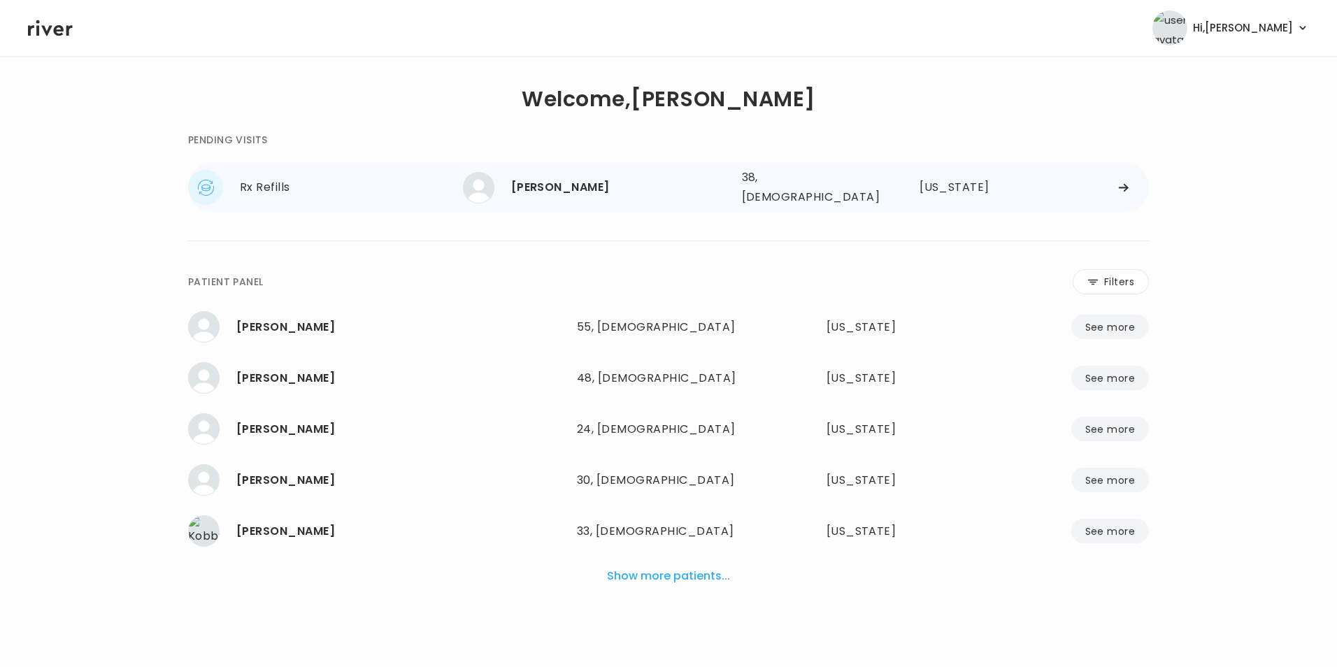
click at [1125, 178] on div "[PERSON_NAME] 38, [DEMOGRAPHIC_DATA] See more 38, [DEMOGRAPHIC_DATA] [US_STATE]" at bounding box center [806, 187] width 686 height 45
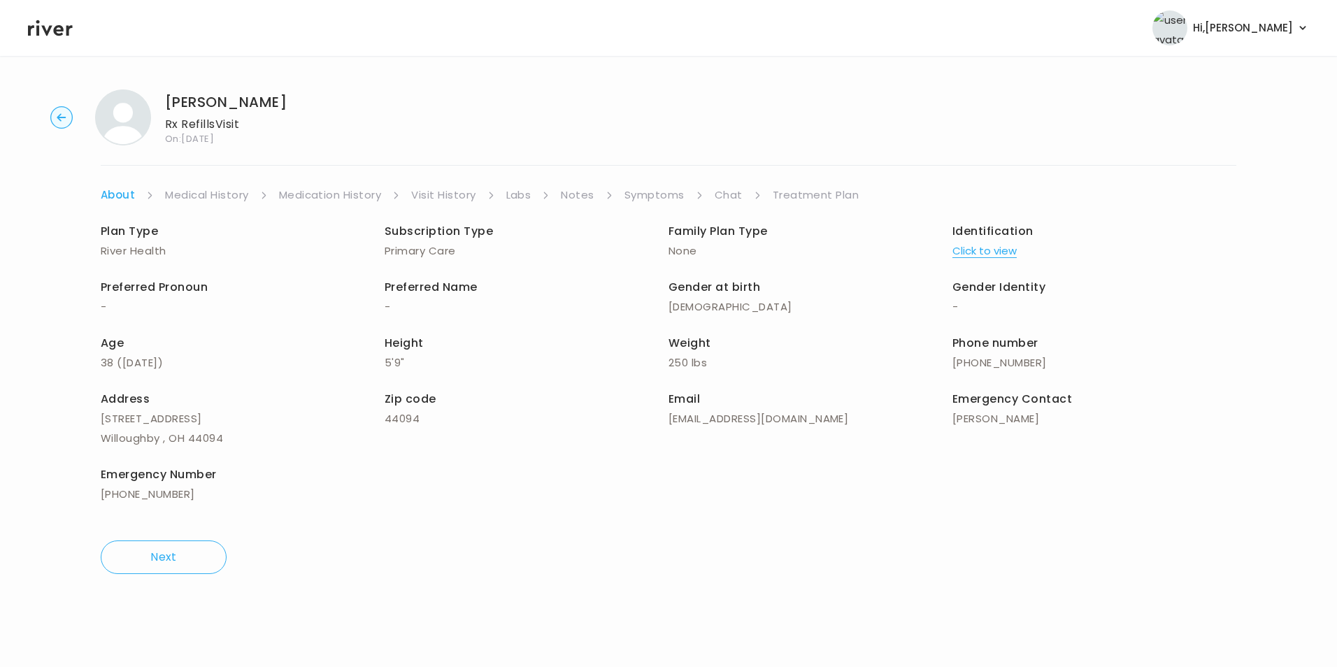
click at [470, 194] on link "Visit History" at bounding box center [443, 195] width 64 height 20
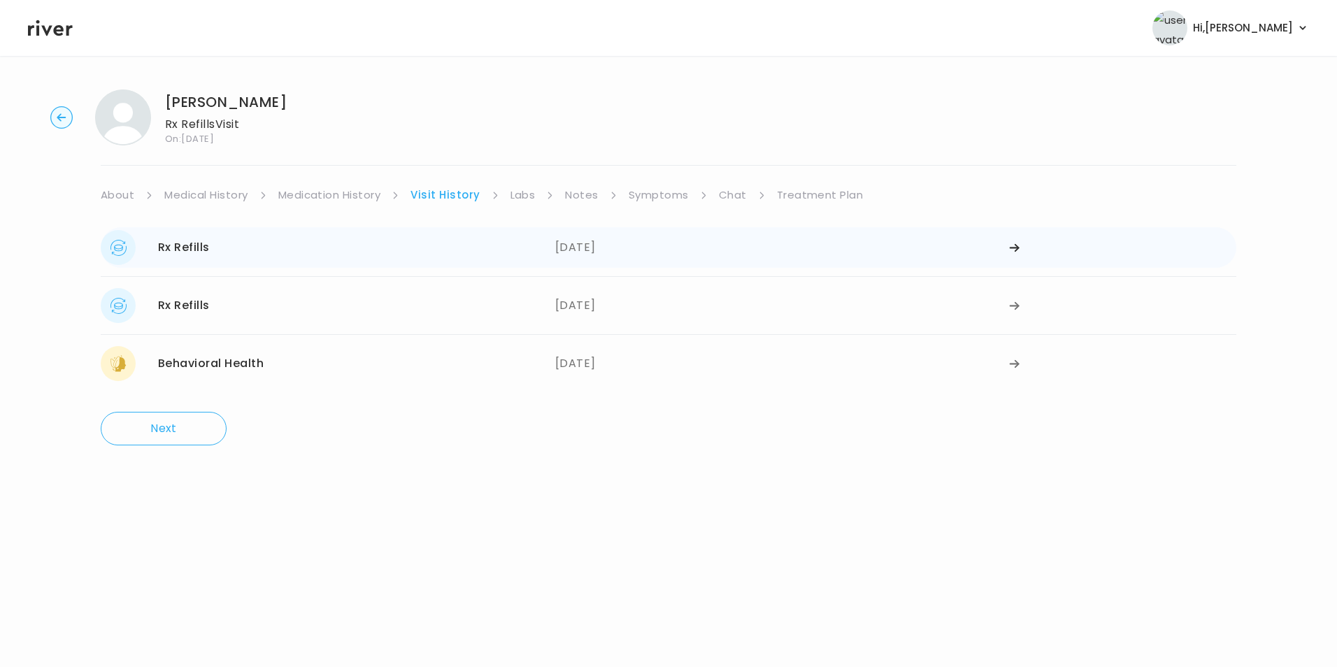
click at [1016, 245] on icon at bounding box center [1013, 248] width 9 height 8
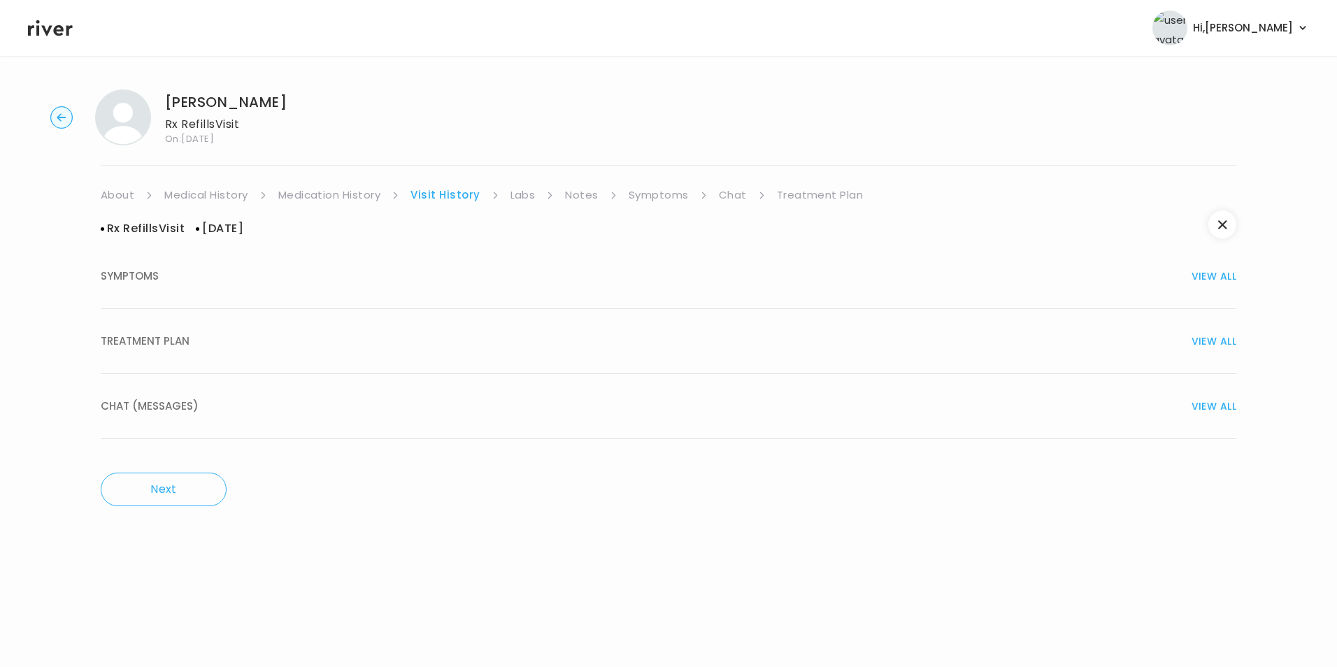
click at [643, 199] on link "Symptoms" at bounding box center [658, 195] width 60 height 20
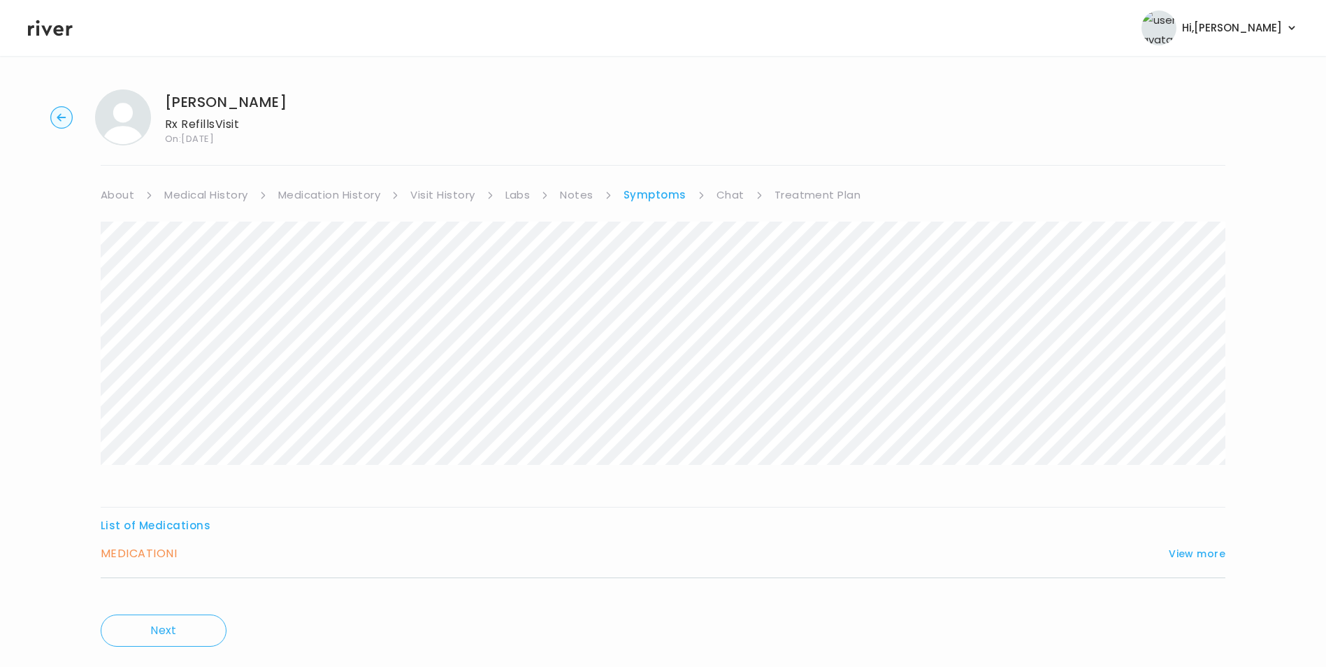
click at [712, 196] on ul "About Medical History Medication History Visit History Labs Notes Symptoms Chat…" at bounding box center [663, 195] width 1125 height 20
click at [719, 191] on link "Chat" at bounding box center [731, 195] width 28 height 20
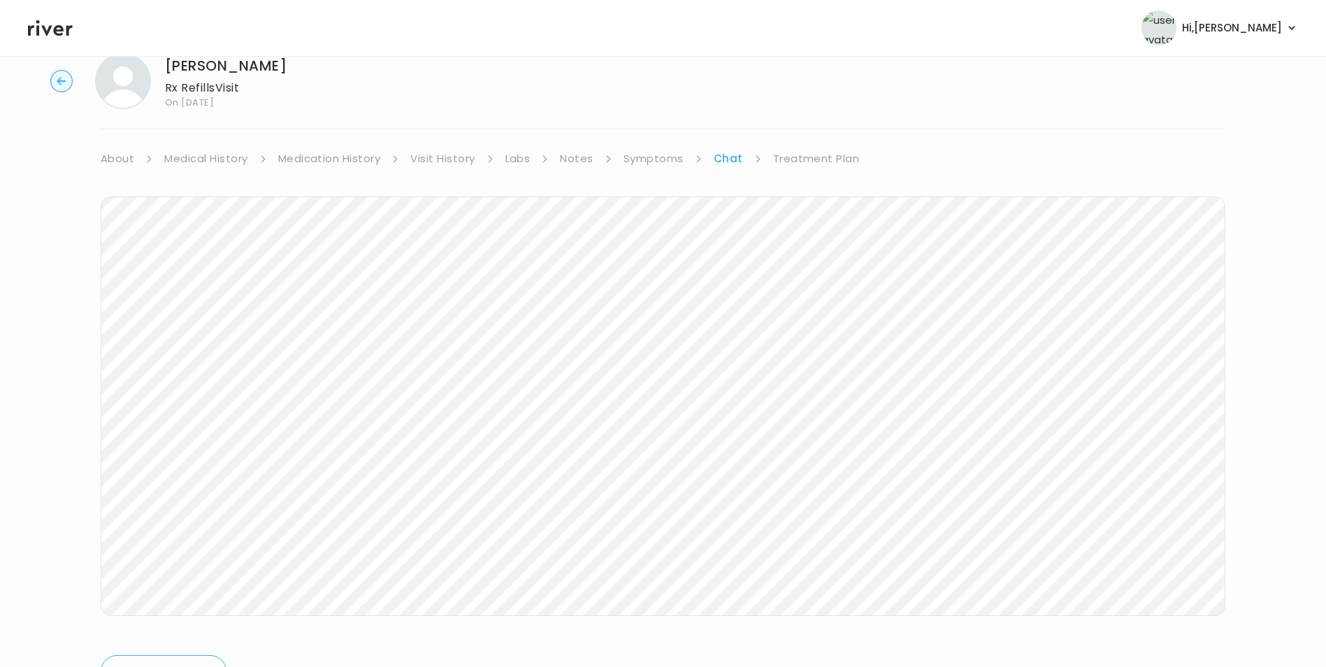
click at [665, 164] on link "Symptoms" at bounding box center [654, 159] width 60 height 20
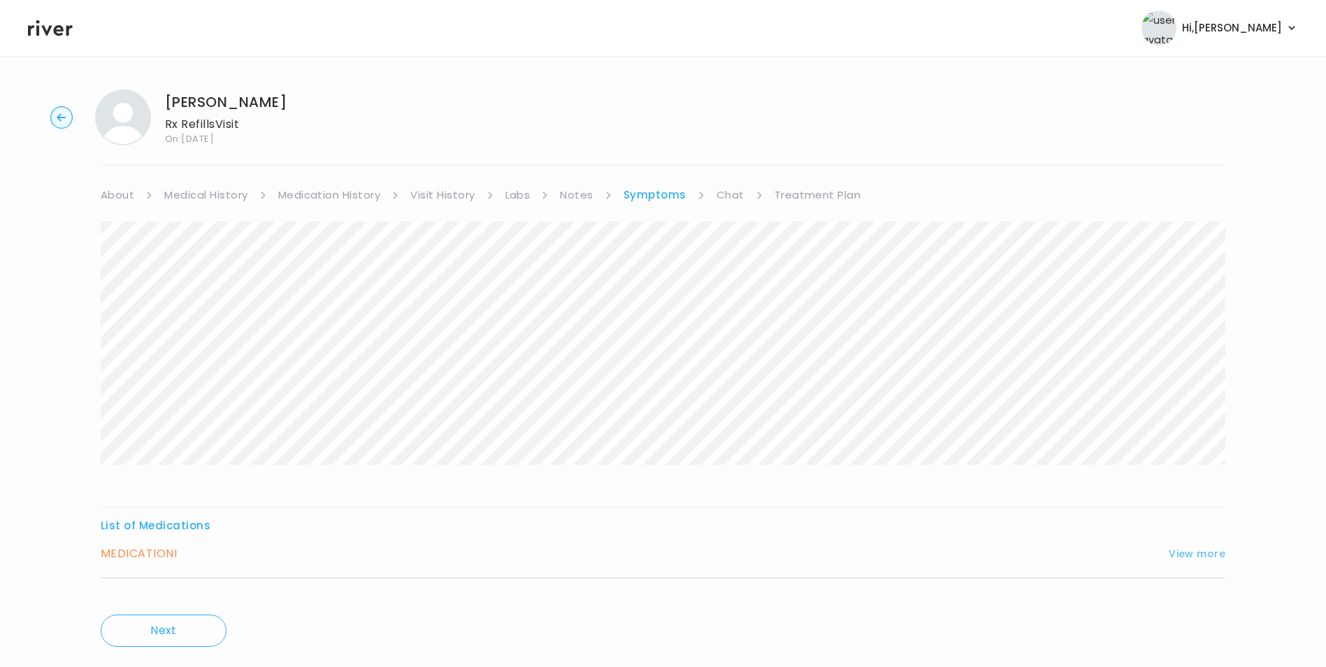
click at [1182, 557] on button "View more" at bounding box center [1197, 553] width 57 height 17
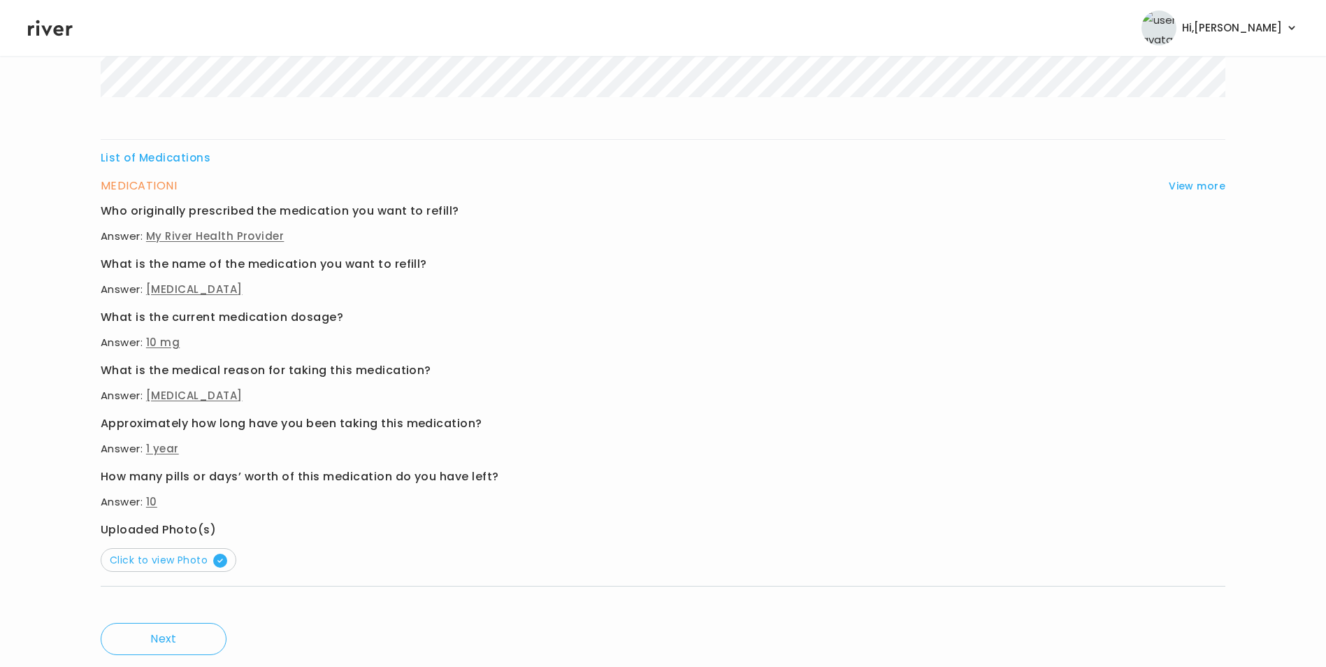
scroll to position [409, 0]
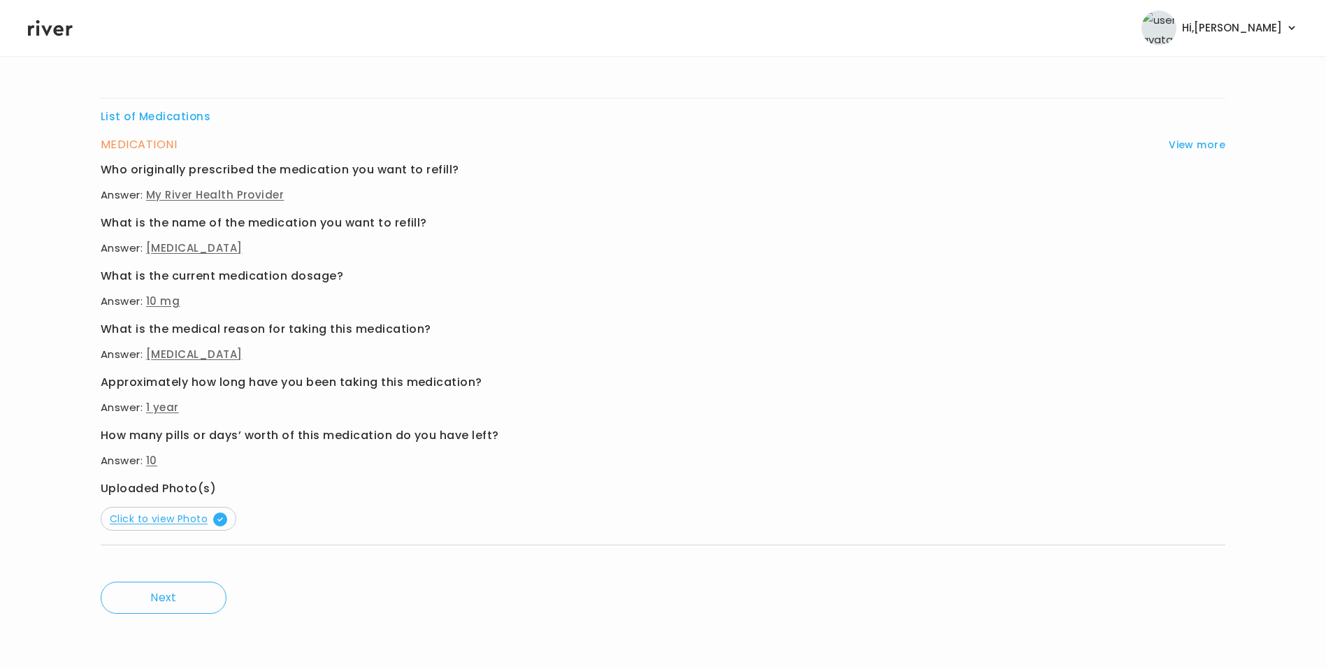
click at [175, 519] on span "Click to view Photo" at bounding box center [168, 519] width 117 height 14
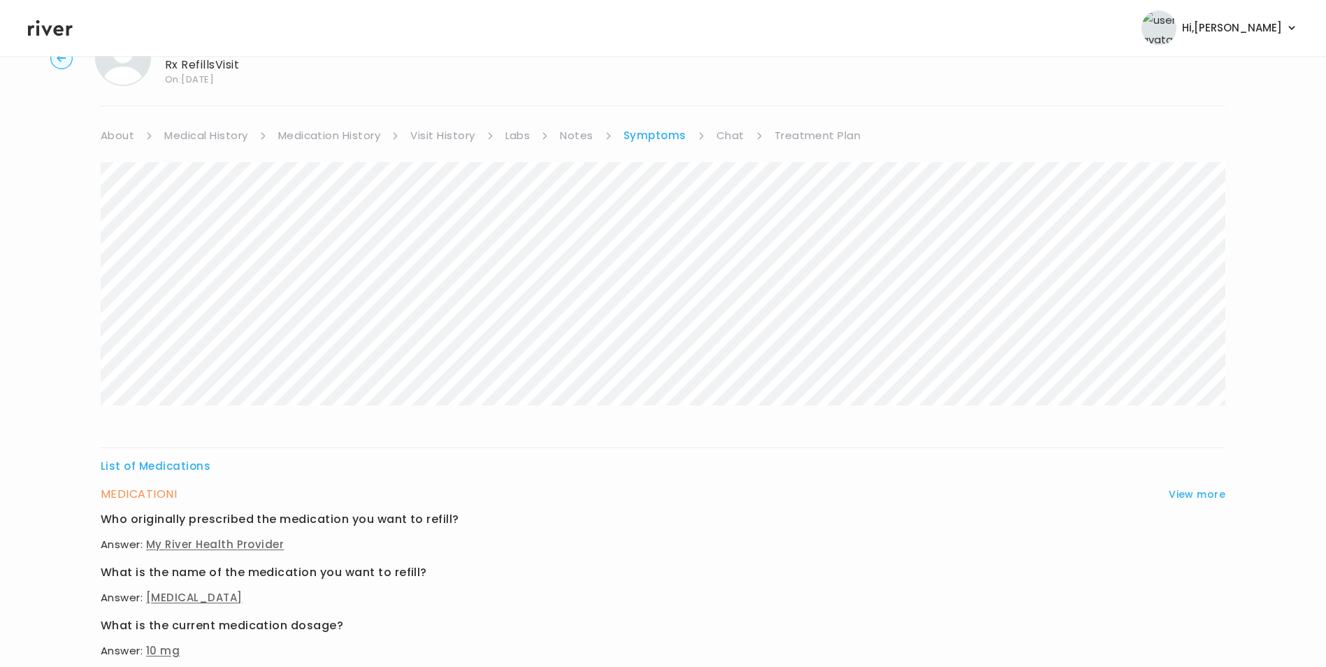
scroll to position [0, 0]
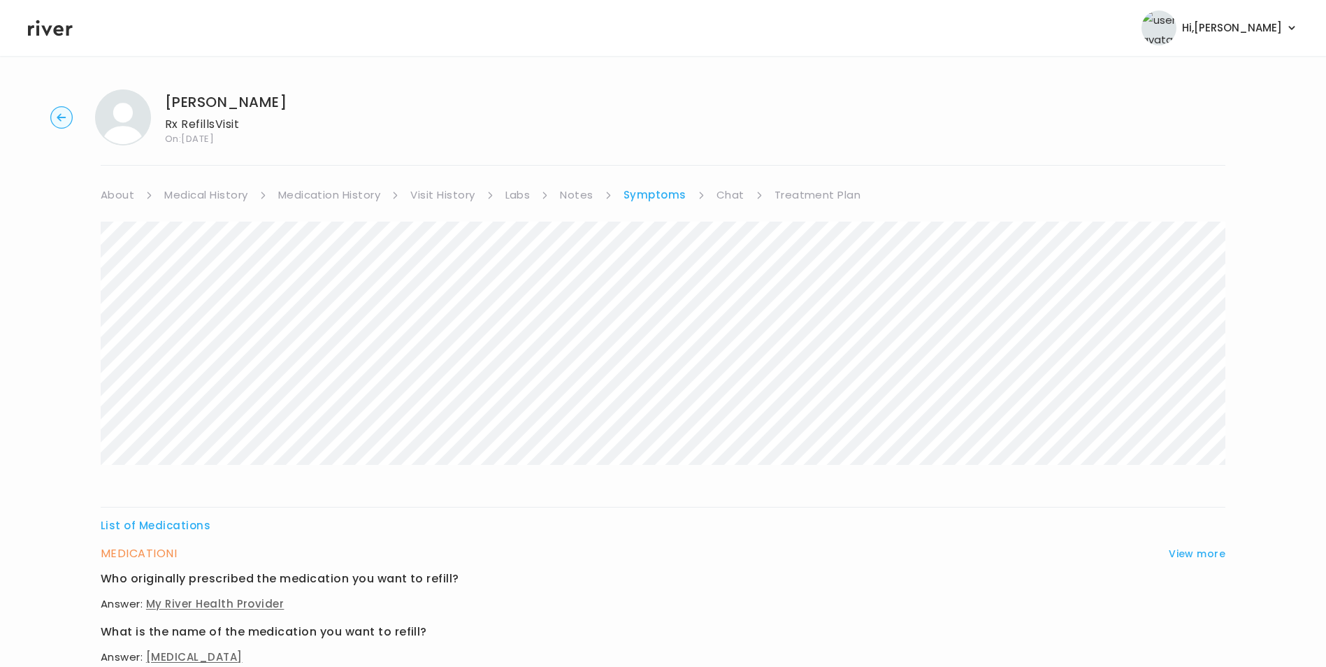
click at [241, 193] on link "Medical History" at bounding box center [205, 195] width 83 height 20
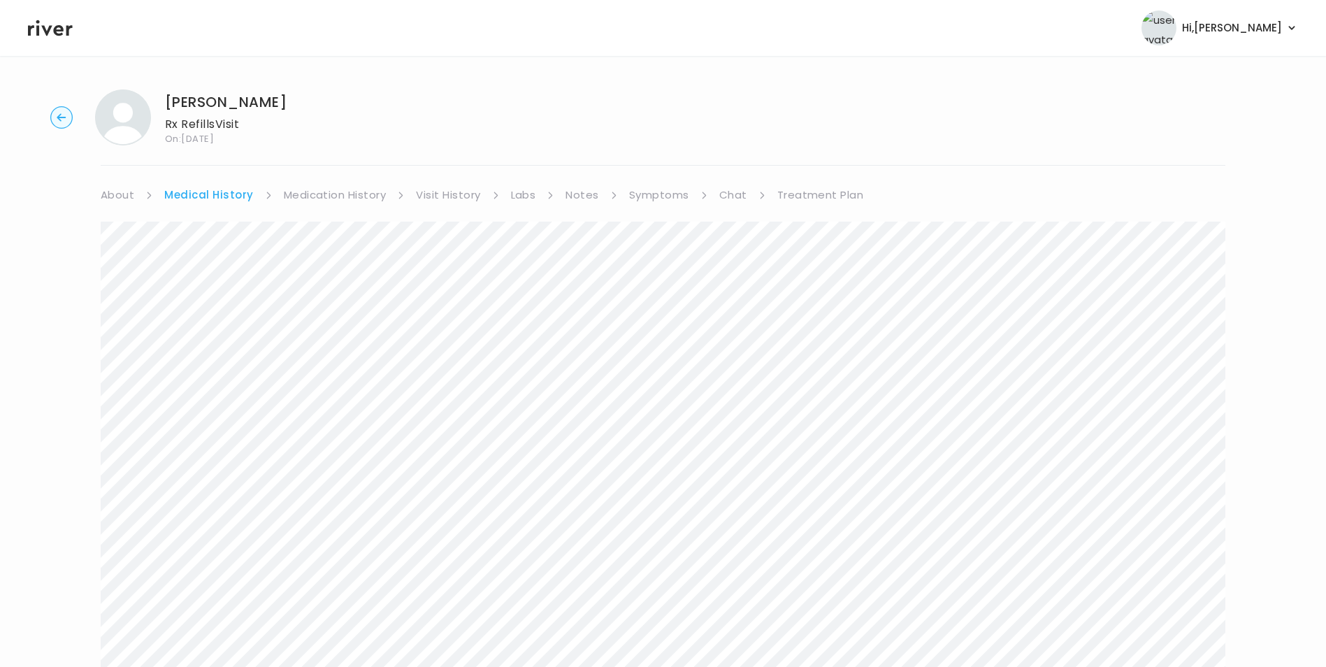
click at [429, 190] on link "Visit History" at bounding box center [448, 195] width 64 height 20
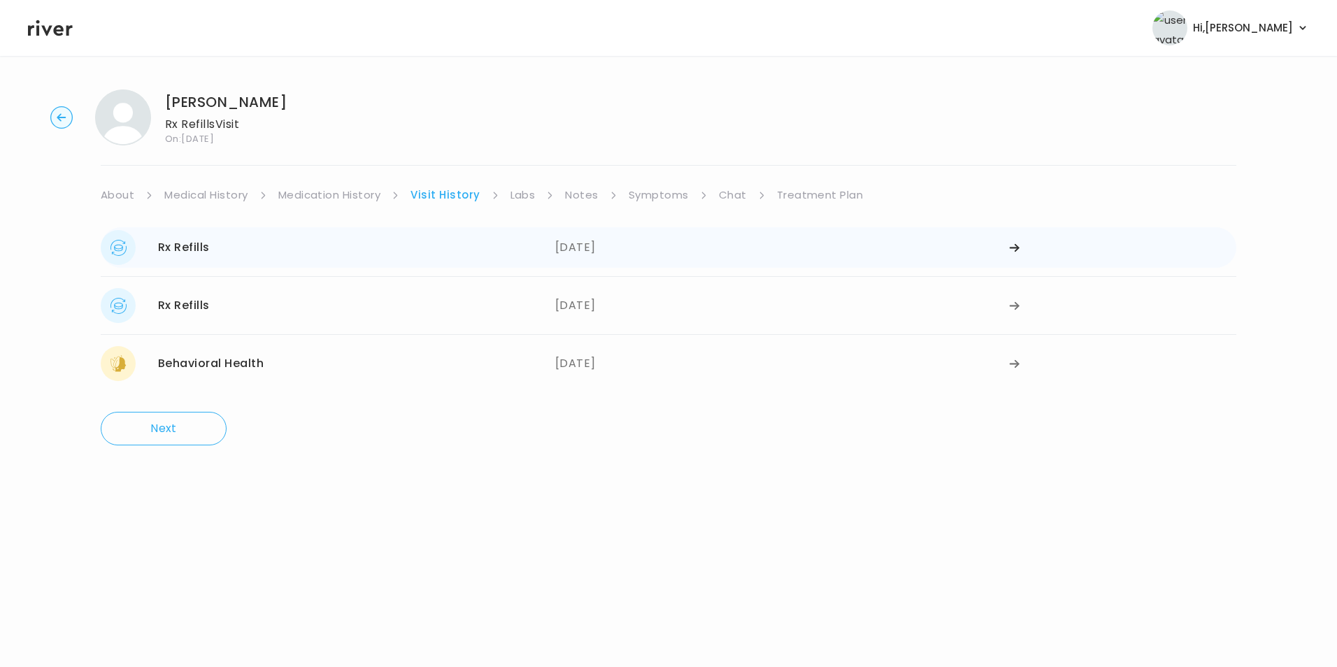
click at [1011, 245] on icon at bounding box center [1014, 248] width 11 height 10
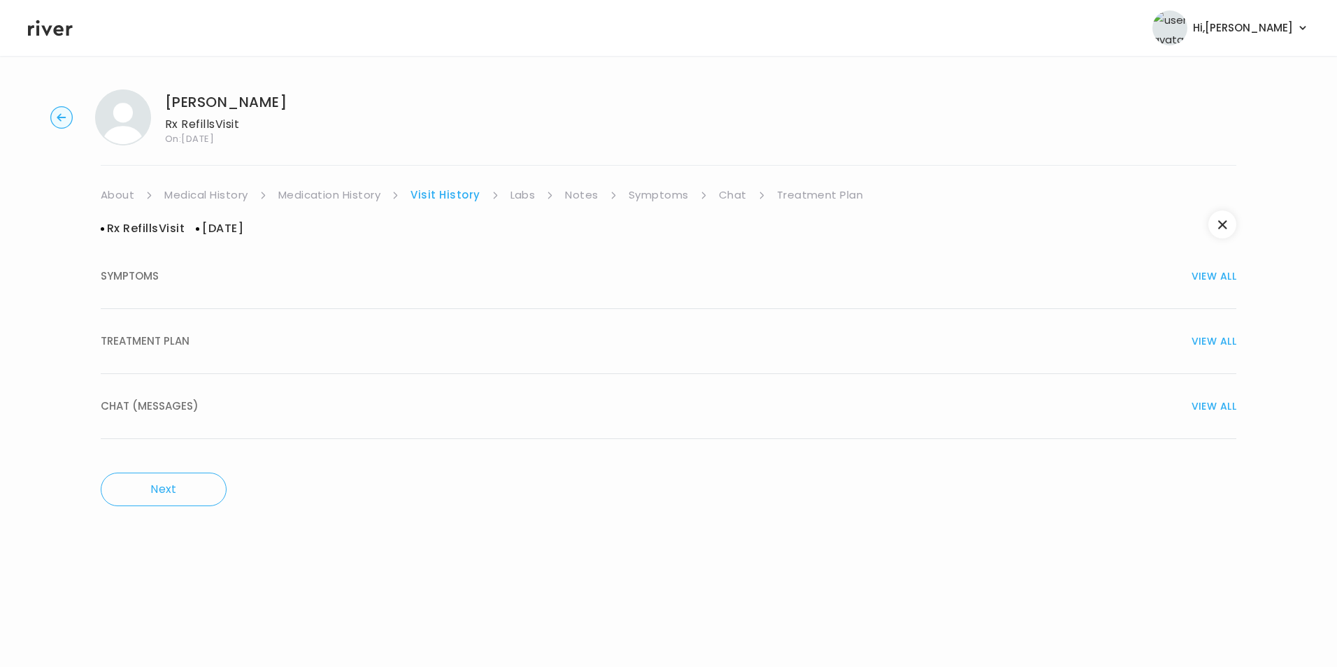
click at [1213, 280] on span "VIEW ALL" at bounding box center [1213, 276] width 45 height 20
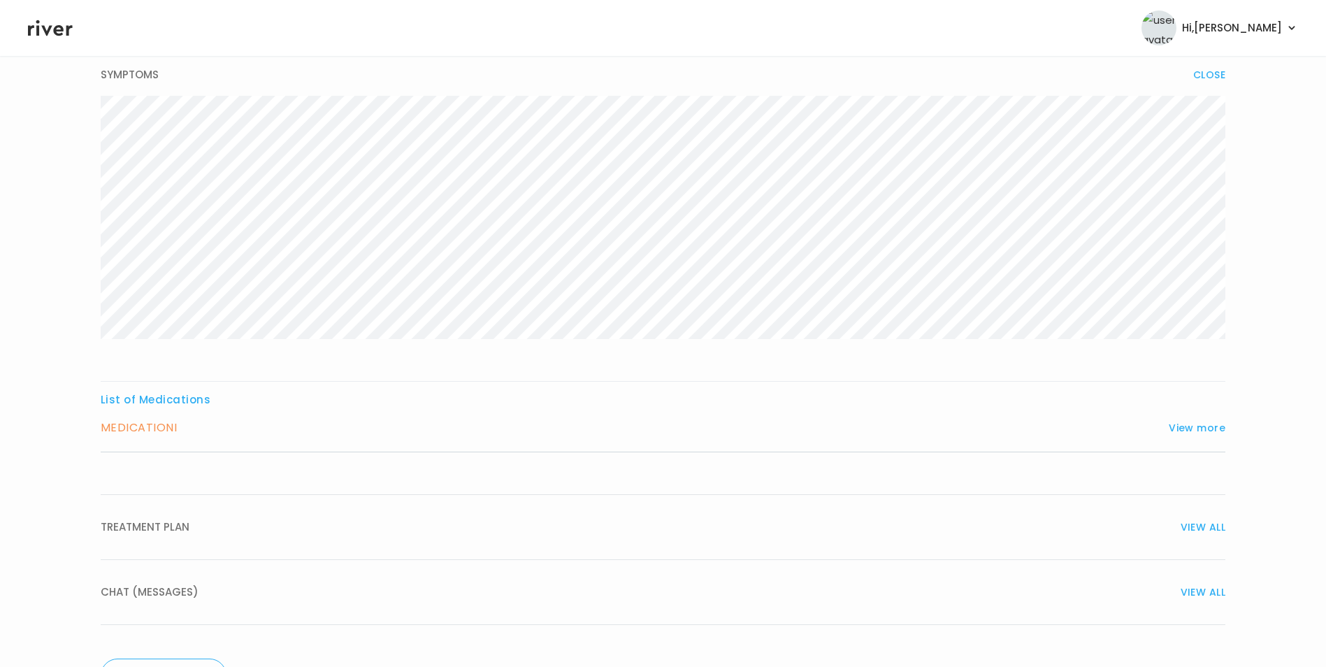
scroll to position [260, 0]
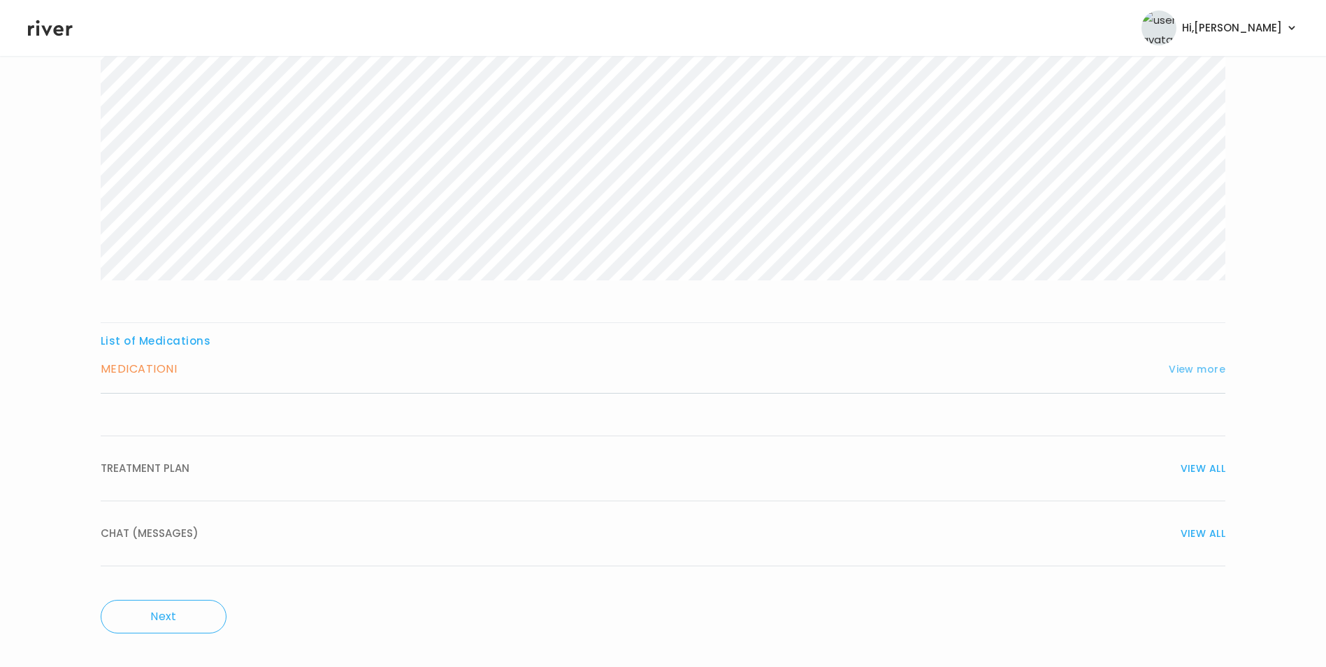
click at [1195, 368] on button "View more" at bounding box center [1197, 369] width 57 height 17
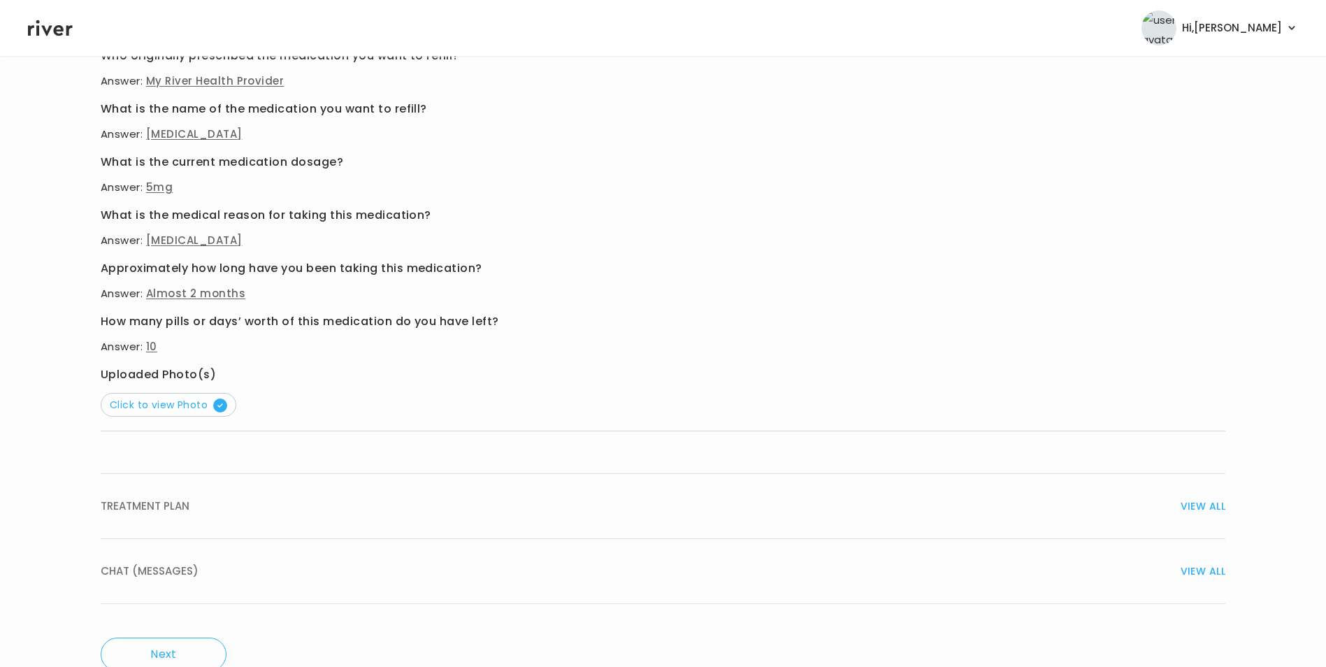
scroll to position [636, 0]
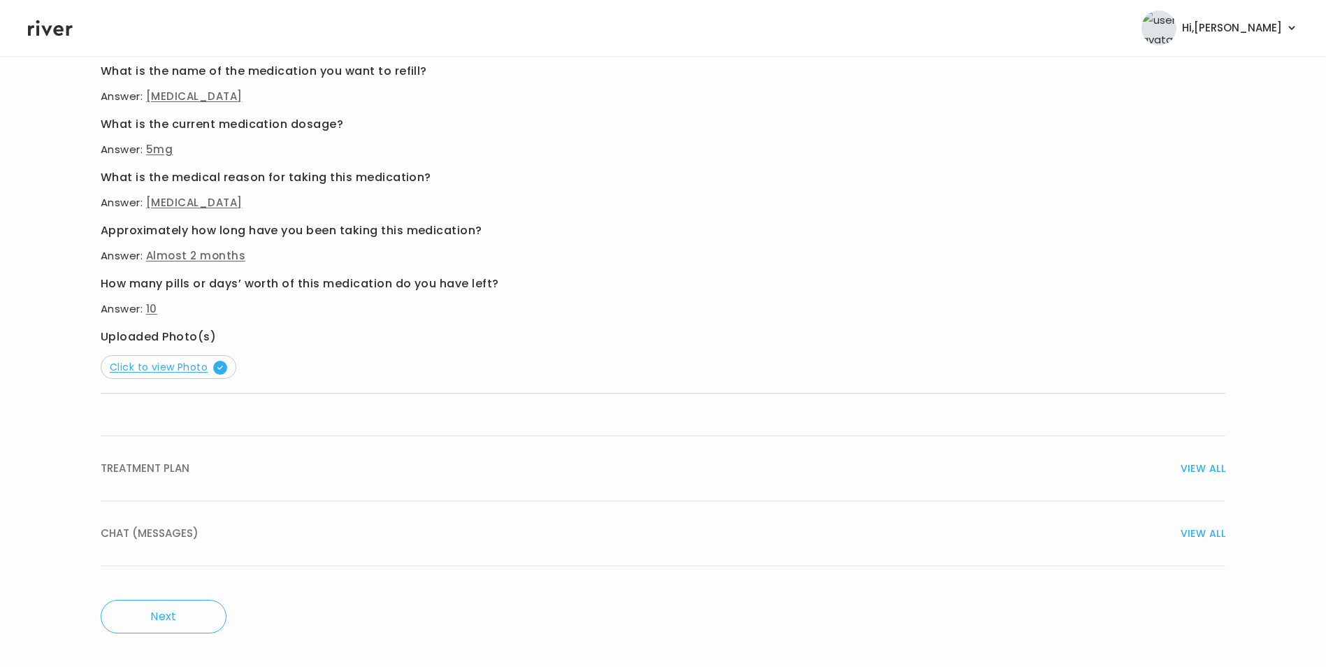
click at [183, 366] on span "Click to view Photo" at bounding box center [168, 367] width 117 height 14
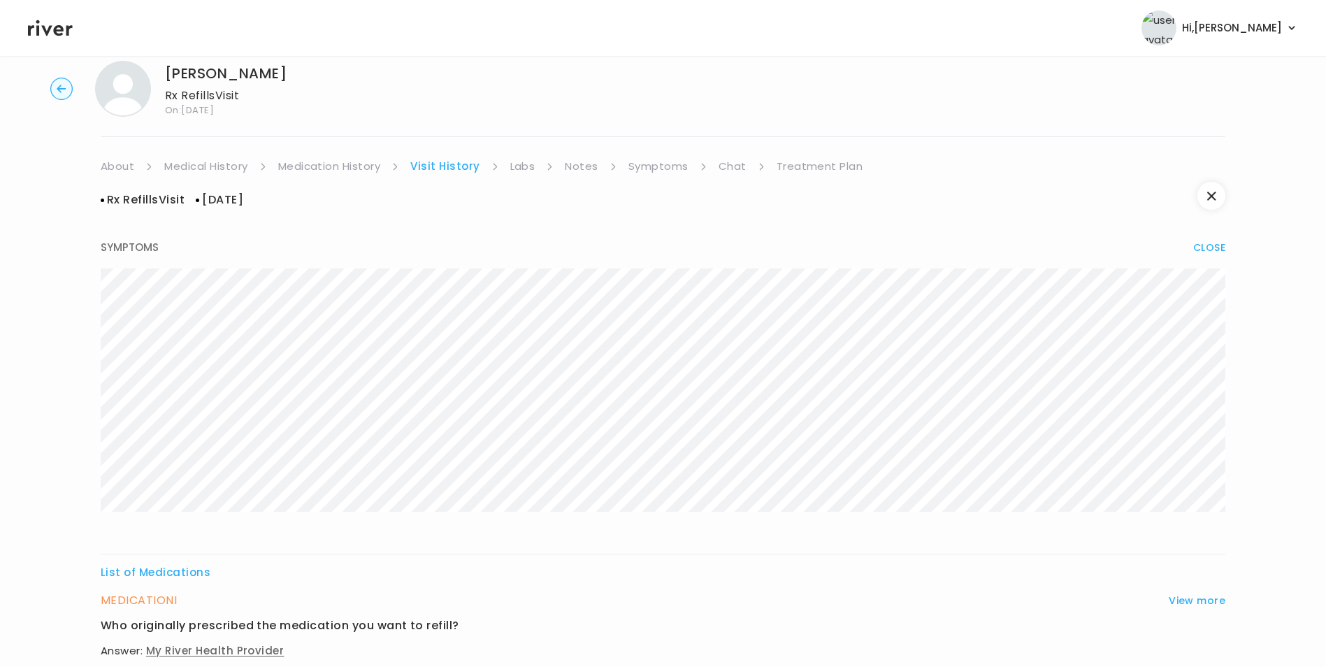
scroll to position [0, 0]
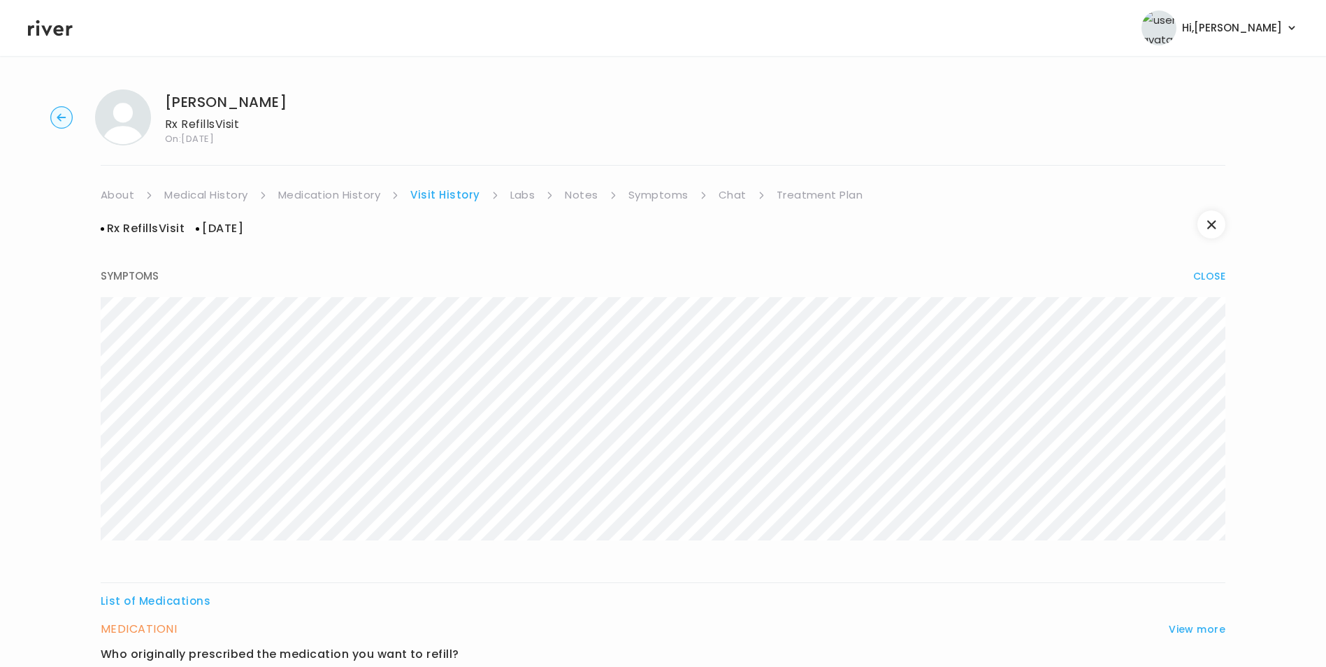
click at [801, 189] on link "Treatment Plan" at bounding box center [820, 195] width 87 height 20
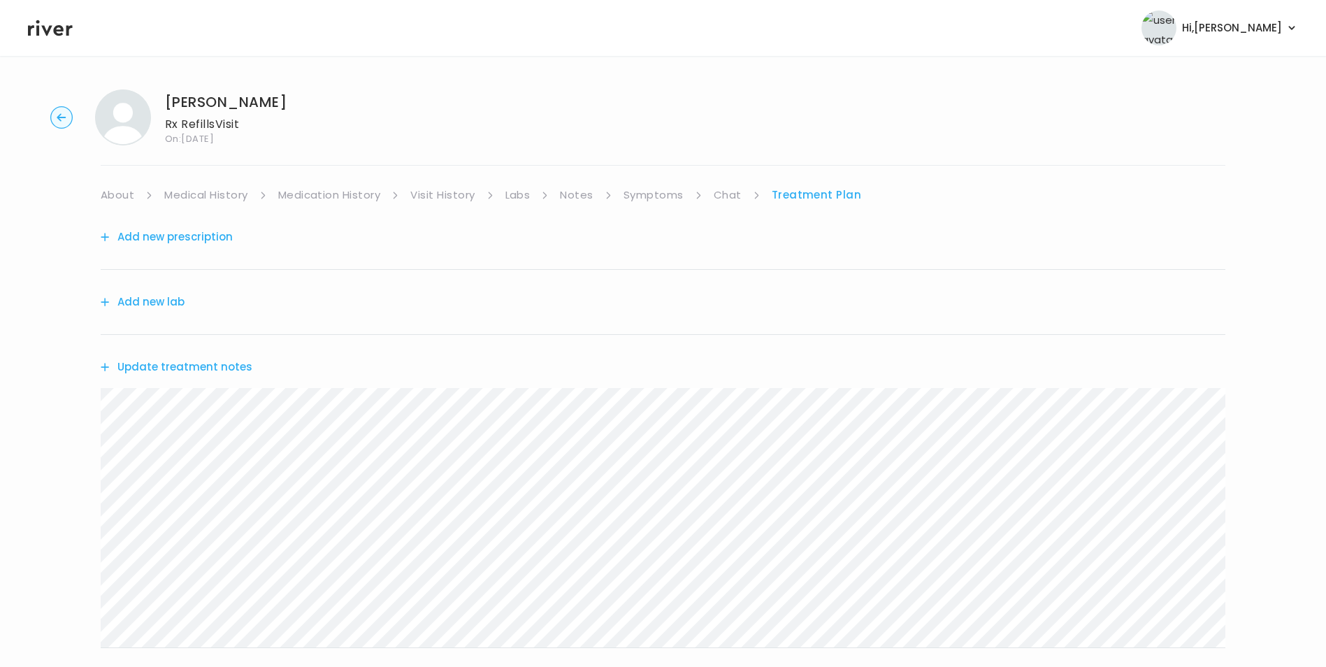
click at [371, 194] on link "Medication History" at bounding box center [329, 195] width 103 height 20
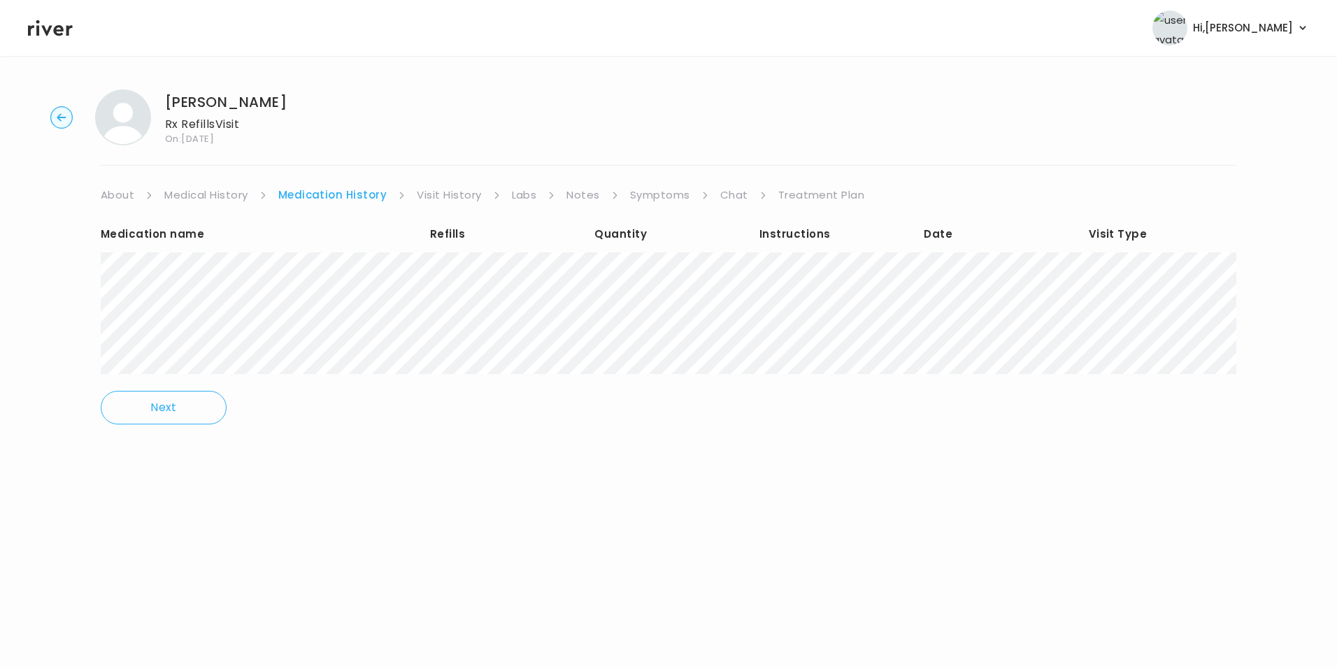
click at [59, 29] on icon at bounding box center [50, 27] width 45 height 21
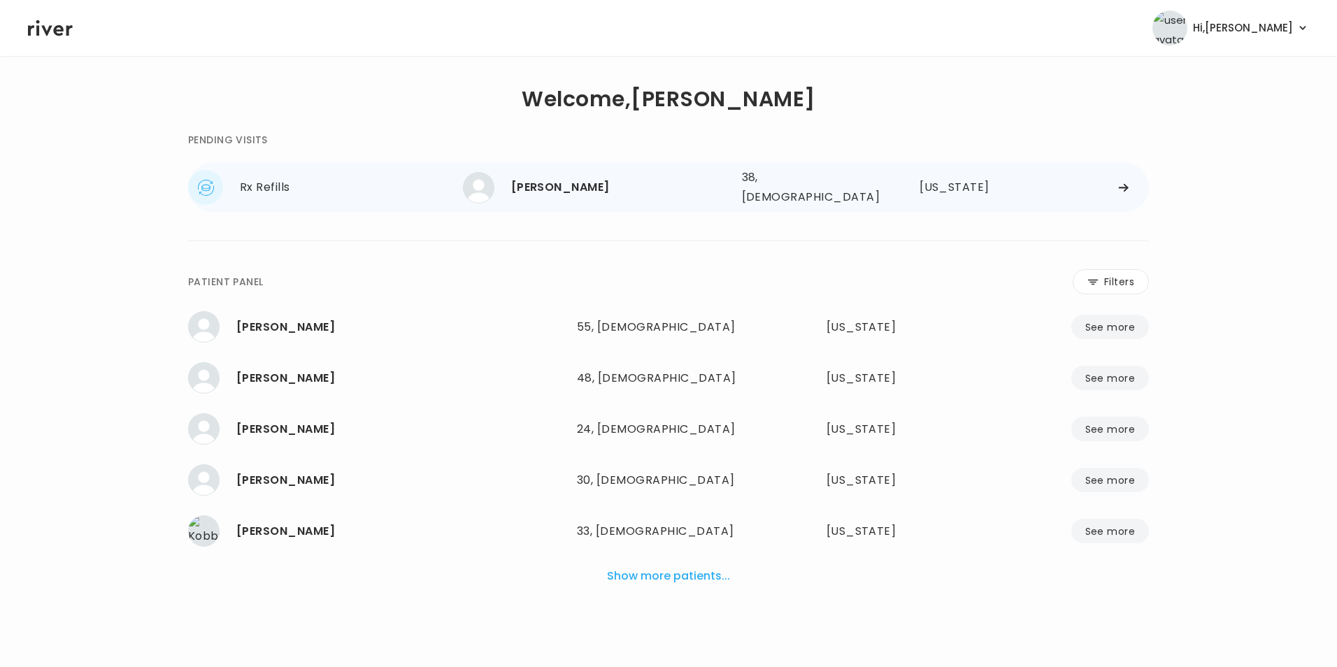
click at [1120, 189] on div "[PERSON_NAME] 38, [DEMOGRAPHIC_DATA] See more 38, [DEMOGRAPHIC_DATA] [US_STATE]" at bounding box center [806, 187] width 686 height 45
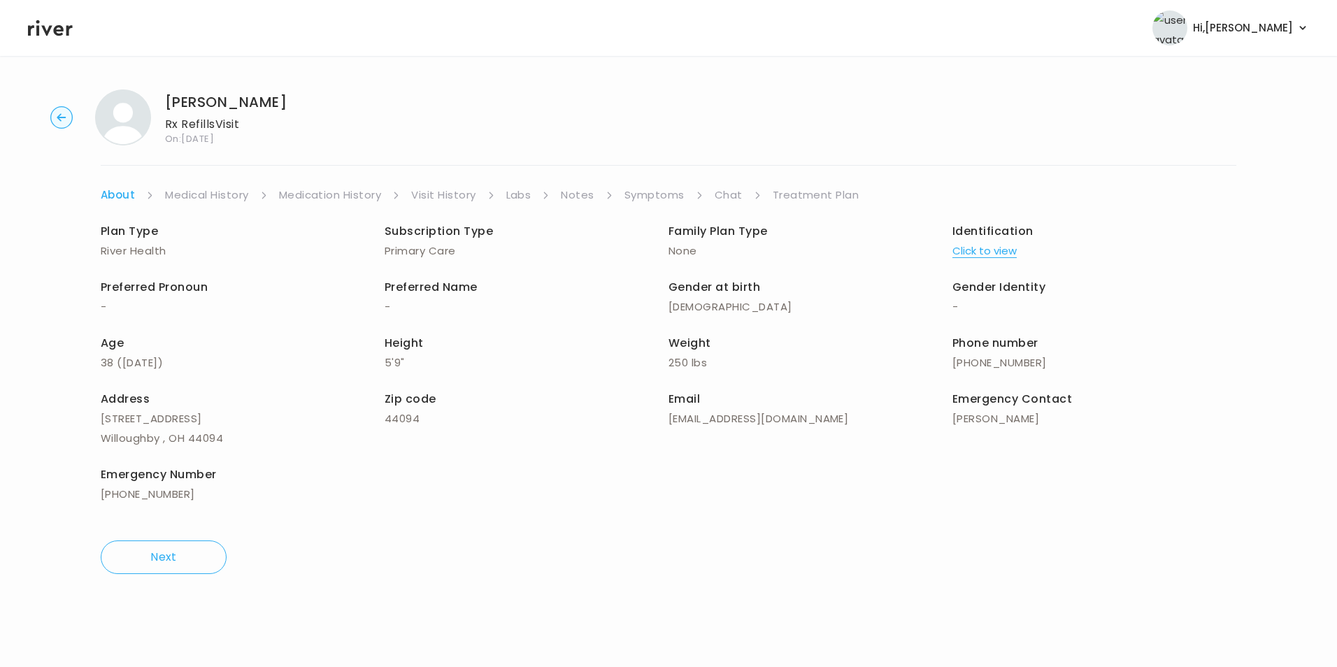
click at [679, 194] on link "Symptoms" at bounding box center [654, 195] width 60 height 20
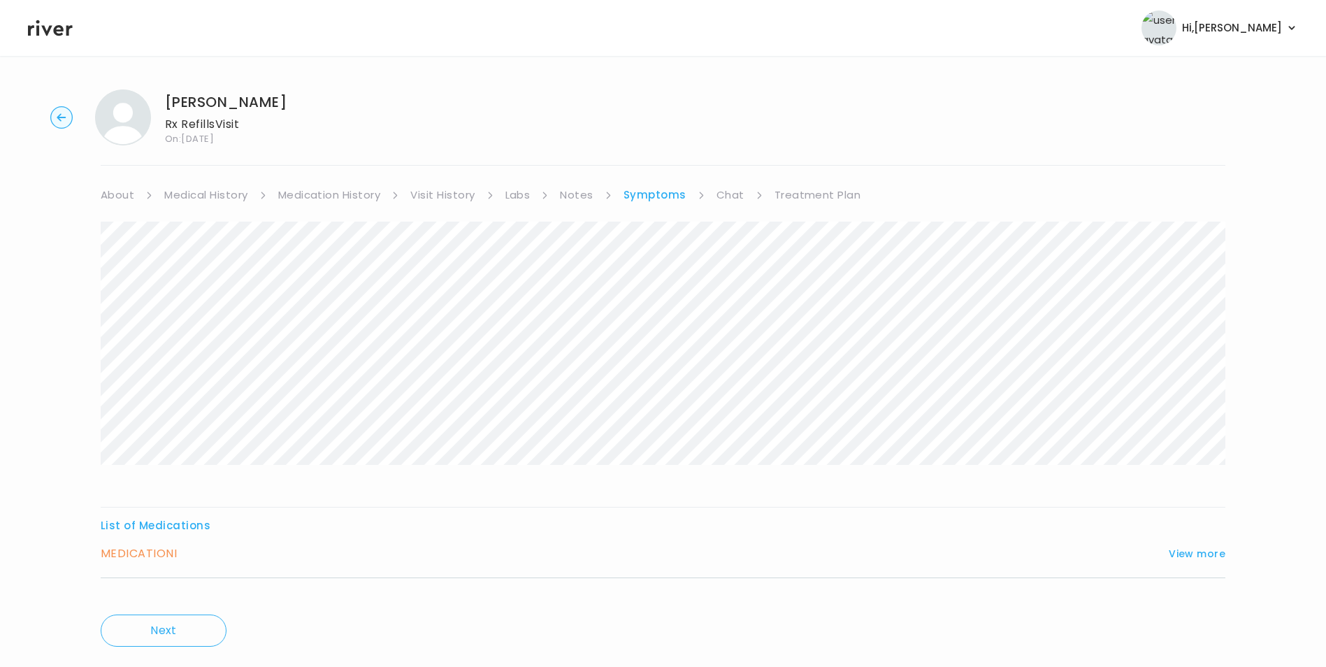
click at [809, 194] on link "Treatment Plan" at bounding box center [818, 195] width 87 height 20
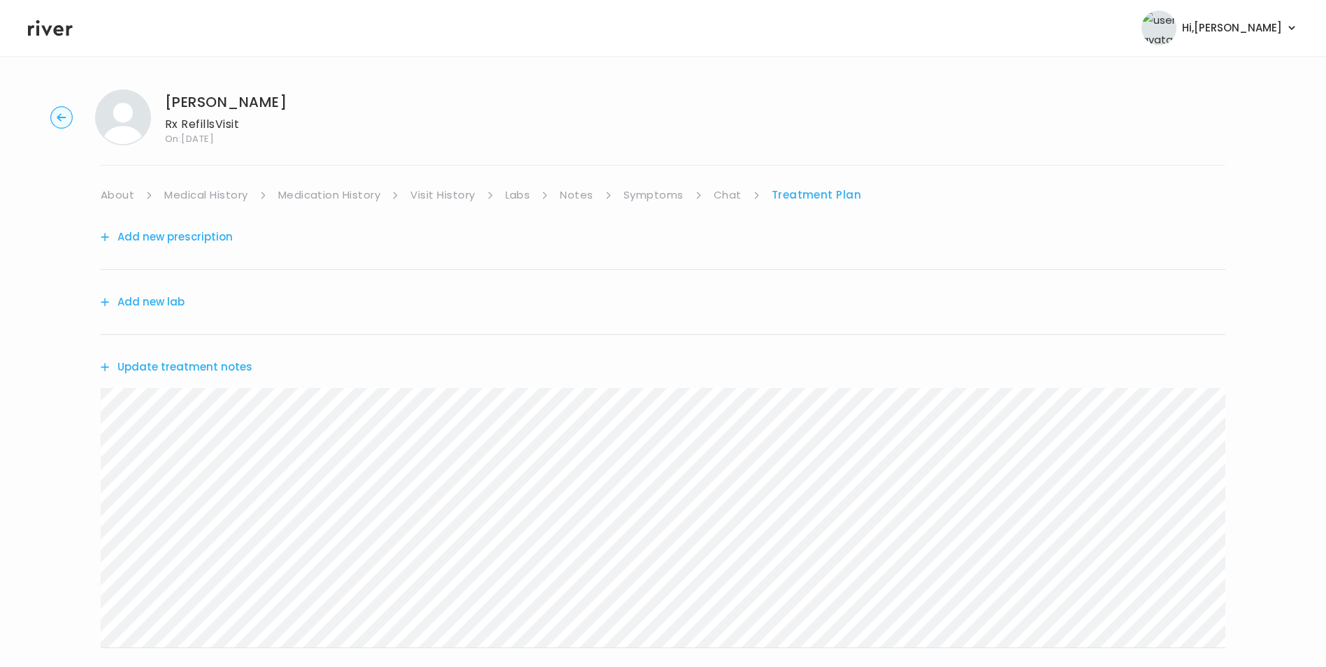
click at [41, 29] on icon at bounding box center [50, 27] width 45 height 21
